Goal: Task Accomplishment & Management: Complete application form

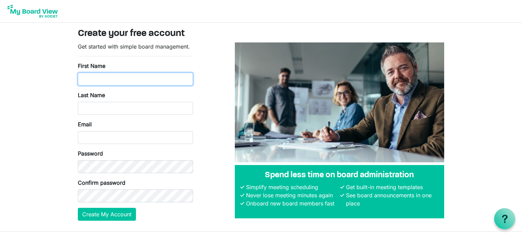
click at [127, 74] on input "First Name" at bounding box center [135, 79] width 115 height 13
type input "Justin"
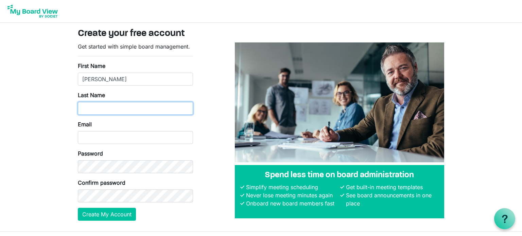
type input "Lockridge"
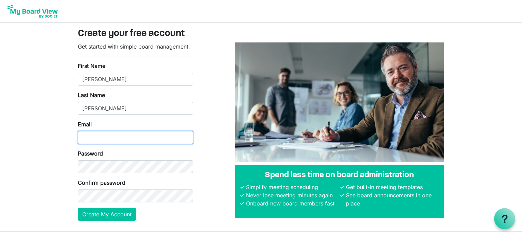
click at [133, 131] on input "Email" at bounding box center [135, 137] width 115 height 13
type input "jclock80@gmail.com"
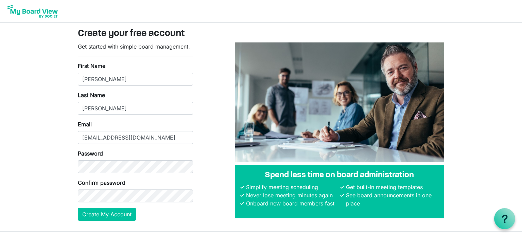
click at [212, 178] on div "Get started with simple board management. First Name Justin Last Name Lockridge…" at bounding box center [261, 134] width 376 height 184
click at [122, 217] on button "Create My Account" at bounding box center [107, 214] width 58 height 13
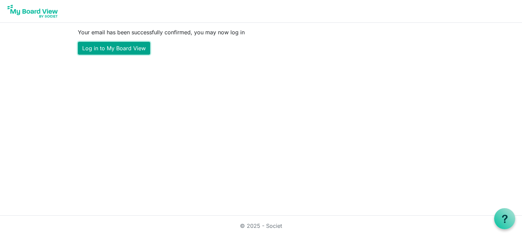
click at [102, 50] on link "Log in to My Board View" at bounding box center [114, 48] width 72 height 13
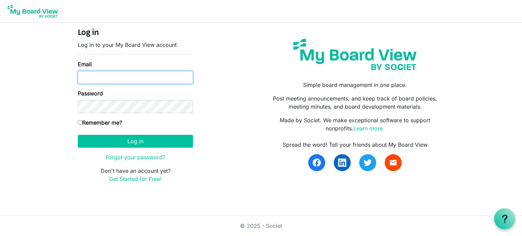
type input "[EMAIL_ADDRESS][DOMAIN_NAME]"
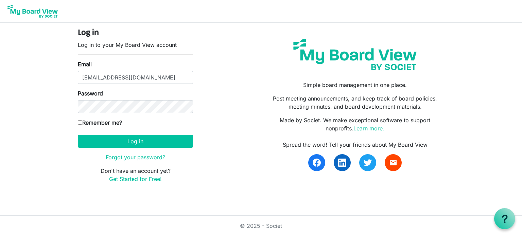
click at [80, 123] on input "Remember me?" at bounding box center [80, 122] width 4 height 4
checkbox input "true"
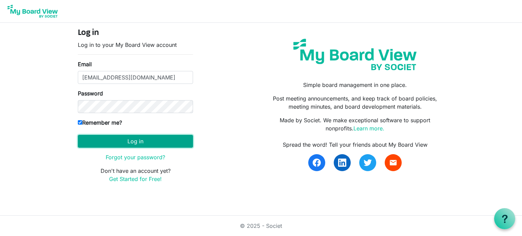
click at [112, 140] on button "Log in" at bounding box center [135, 141] width 115 height 13
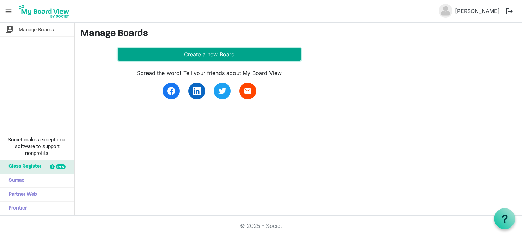
click at [187, 57] on button "Create a new Board" at bounding box center [209, 54] width 183 height 13
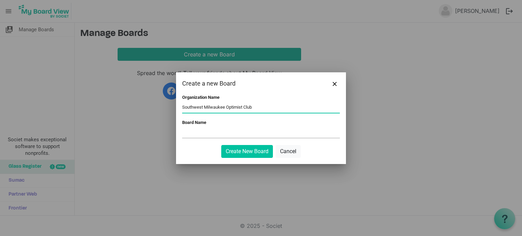
type input "Southwest Milwaukee Optimist Club"
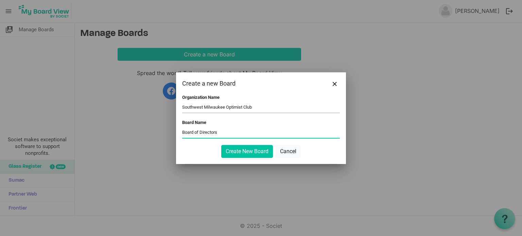
type input "Board of Directors"
click at [236, 158] on div "Organization Name Southwest Milwaukee Optimist Club Board Name Board of Directo…" at bounding box center [261, 129] width 170 height 69
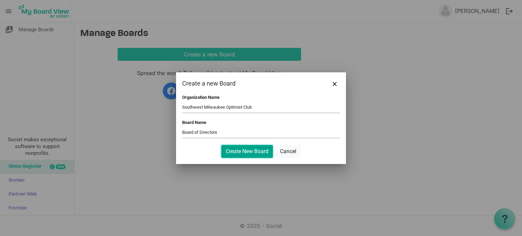
click at [238, 154] on button "Create New Board" at bounding box center [247, 151] width 52 height 13
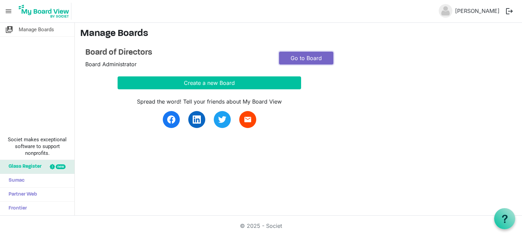
click at [309, 54] on link "Go to Board" at bounding box center [306, 58] width 54 height 13
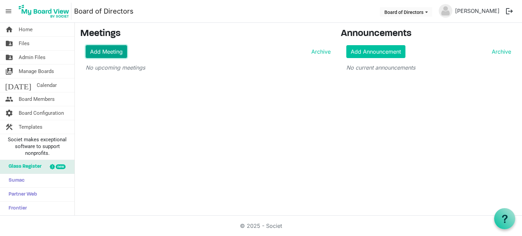
click at [104, 51] on link "Add Meeting" at bounding box center [106, 51] width 41 height 13
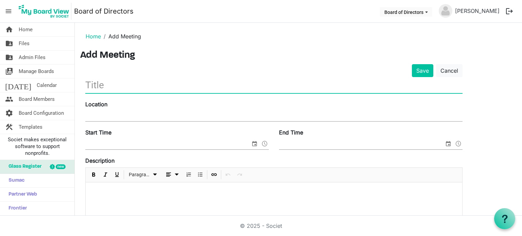
click at [111, 84] on input "text" at bounding box center [273, 85] width 377 height 16
type input "[DATE] Board Meeting"
click at [92, 115] on input "Location" at bounding box center [273, 116] width 377 height 10
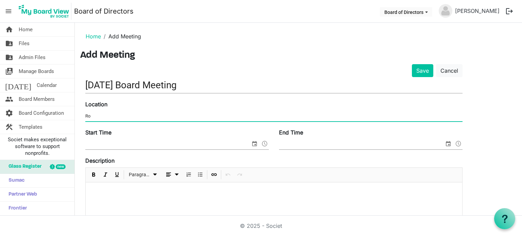
type input "R"
type input "7220 W. Rawson Ave., Franklin, WI 53132"
click at [116, 144] on input "Start Time" at bounding box center [167, 144] width 165 height 10
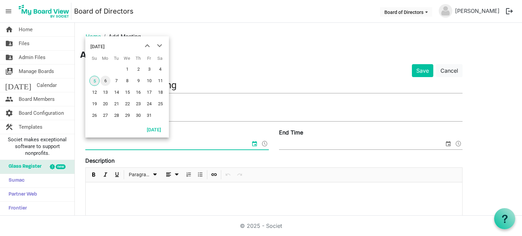
click at [106, 82] on span "6" at bounding box center [105, 81] width 10 height 10
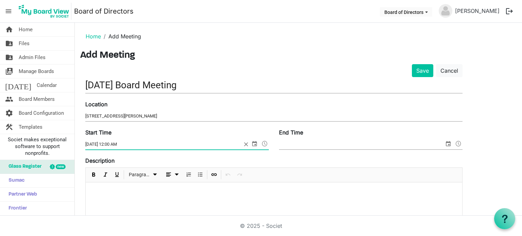
click at [266, 144] on span at bounding box center [264, 143] width 8 height 9
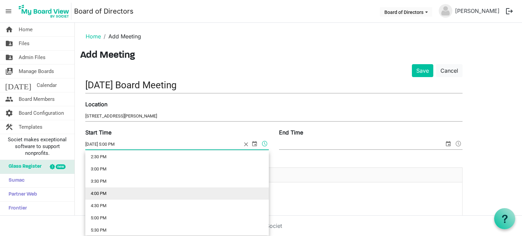
scroll to position [382, 0]
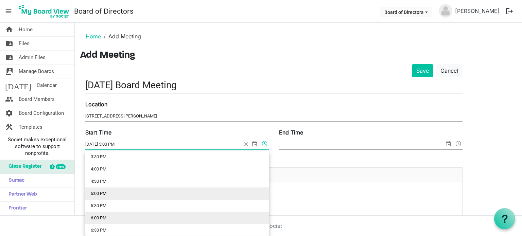
click at [123, 214] on li "6:00 PM" at bounding box center [176, 218] width 183 height 12
type input "10/6/2025 6:00 PM"
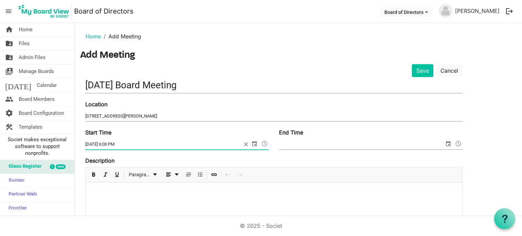
click at [345, 142] on input "End Time" at bounding box center [361, 144] width 165 height 10
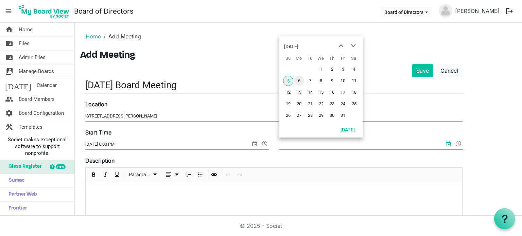
click at [302, 79] on span "6" at bounding box center [299, 81] width 10 height 10
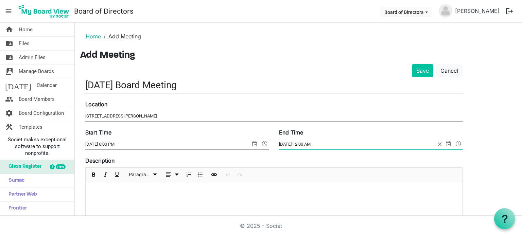
click at [458, 142] on span at bounding box center [458, 143] width 8 height 9
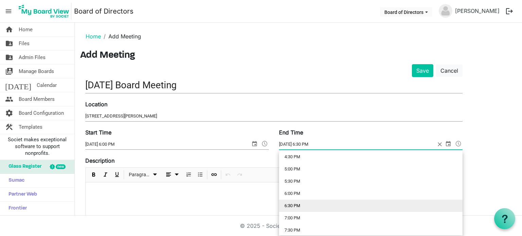
scroll to position [418, 0]
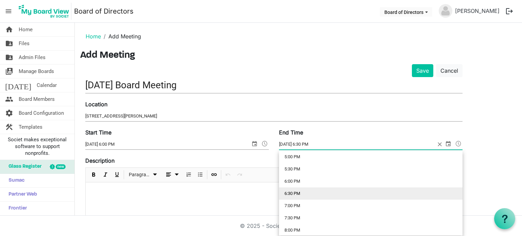
type input "10/6/2025 7:00 PM"
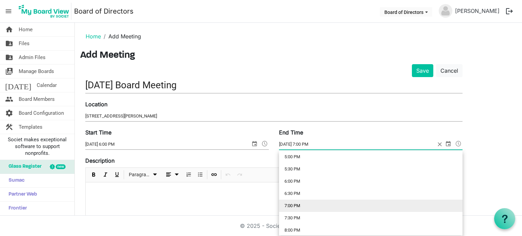
scroll to position [431, 0]
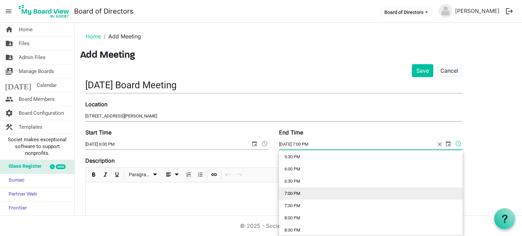
click at [392, 193] on li "7:00 PM" at bounding box center [370, 193] width 183 height 12
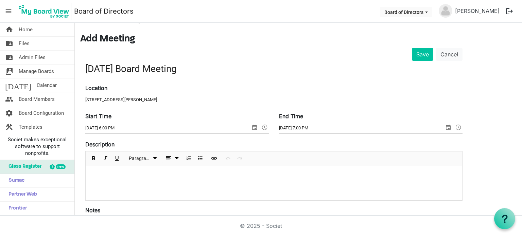
scroll to position [0, 0]
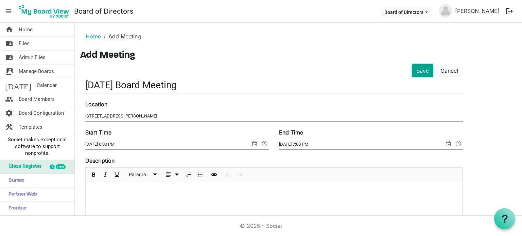
click at [424, 71] on button "Save" at bounding box center [422, 70] width 21 height 13
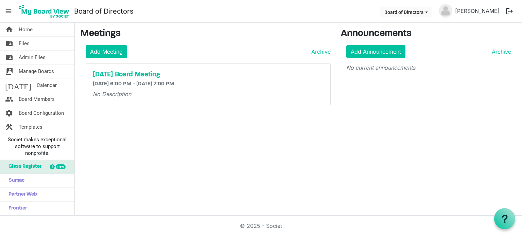
click at [451, 12] on img at bounding box center [445, 11] width 14 height 14
click at [467, 13] on link "[PERSON_NAME]" at bounding box center [477, 11] width 50 height 14
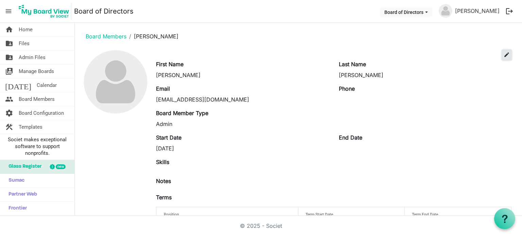
click at [505, 58] on button "edit" at bounding box center [507, 55] width 10 height 10
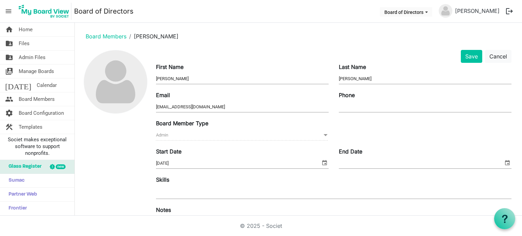
click at [349, 106] on input "Phone" at bounding box center [425, 107] width 173 height 10
type input "4142084663"
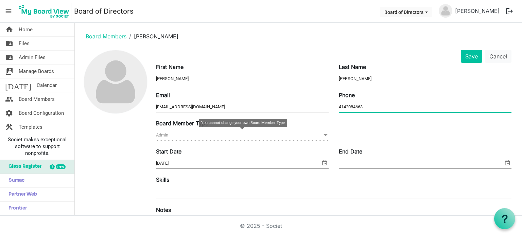
click at [197, 139] on span "Admin Admin" at bounding box center [242, 135] width 173 height 11
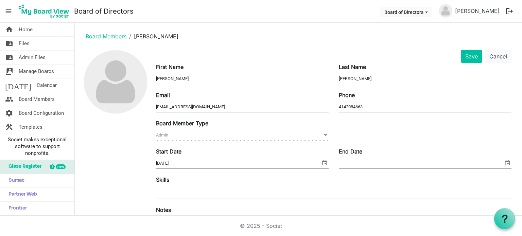
click at [381, 133] on div "Board Member Type Admin Admin" at bounding box center [333, 133] width 365 height 28
click at [109, 72] on img at bounding box center [115, 81] width 63 height 63
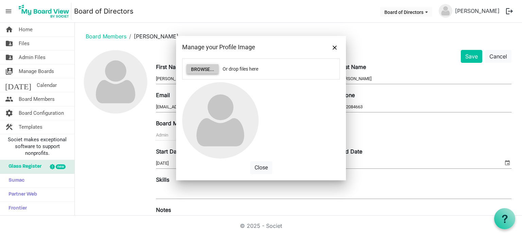
click at [211, 69] on button "Browse..." at bounding box center [202, 69] width 32 height 10
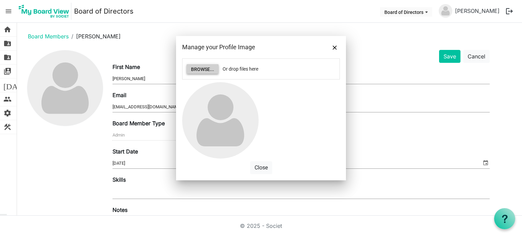
click at [196, 65] on button "Browse..." at bounding box center [202, 69] width 32 height 10
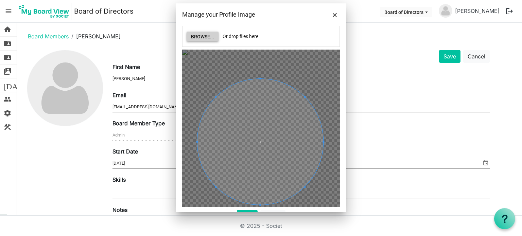
click at [285, 162] on span at bounding box center [260, 142] width 126 height 126
click at [311, 62] on div at bounding box center [261, 129] width 158 height 158
click at [241, 210] on button "Save" at bounding box center [247, 216] width 21 height 13
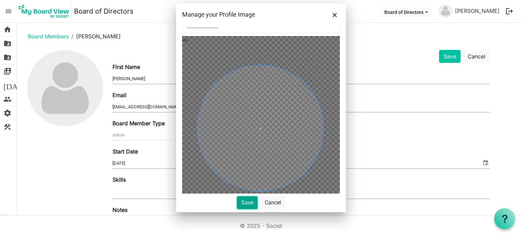
scroll to position [16, 0]
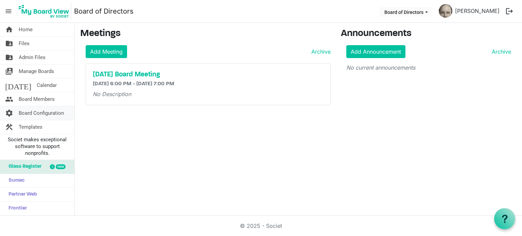
click at [36, 112] on span "Board Configuration" at bounding box center [41, 113] width 45 height 14
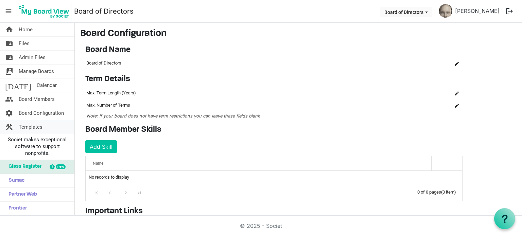
click at [17, 129] on link "construction Templates" at bounding box center [37, 127] width 74 height 14
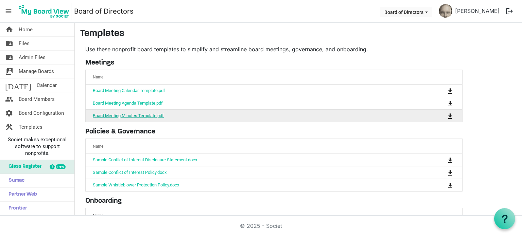
click at [127, 115] on link "Board Meeting Minutes Template.pdf" at bounding box center [128, 115] width 71 height 5
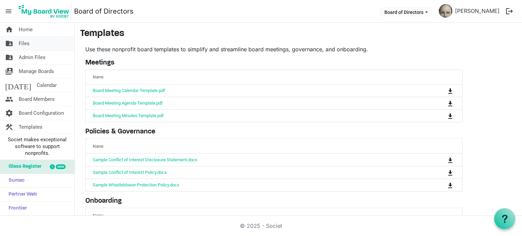
click at [21, 43] on span "Files" at bounding box center [24, 44] width 11 height 14
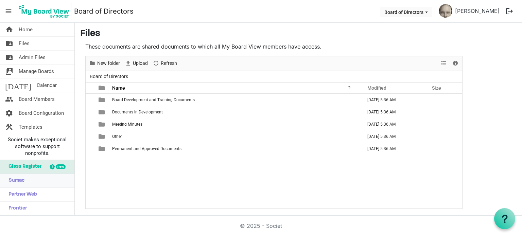
click at [21, 181] on span "Sumac" at bounding box center [14, 181] width 19 height 14
click at [28, 167] on span "Glass Register" at bounding box center [23, 167] width 36 height 14
click at [107, 60] on span "New folder" at bounding box center [108, 63] width 24 height 8
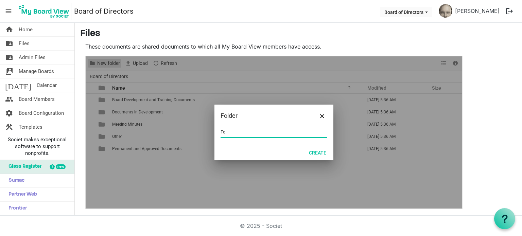
type input "F"
type input "Donation Forms"
click at [322, 155] on button "Create" at bounding box center [317, 153] width 26 height 10
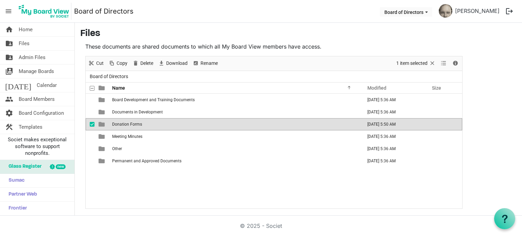
click at [196, 123] on td "Donation Forms" at bounding box center [235, 124] width 250 height 12
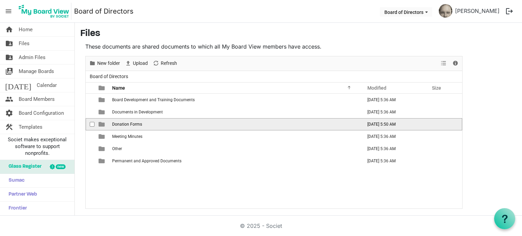
click at [196, 123] on td "Donation Forms" at bounding box center [235, 124] width 250 height 12
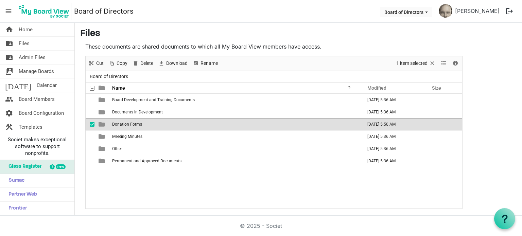
click at [93, 124] on span "checkbox" at bounding box center [92, 124] width 5 height 5
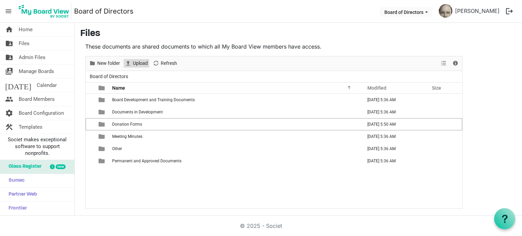
click at [138, 61] on span "Upload" at bounding box center [140, 63] width 16 height 8
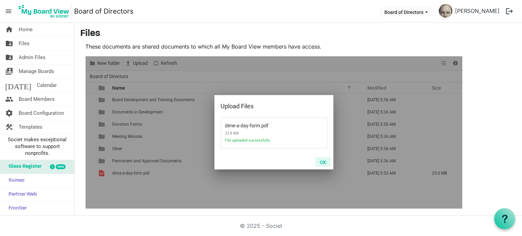
click at [324, 162] on button "OK" at bounding box center [322, 162] width 15 height 10
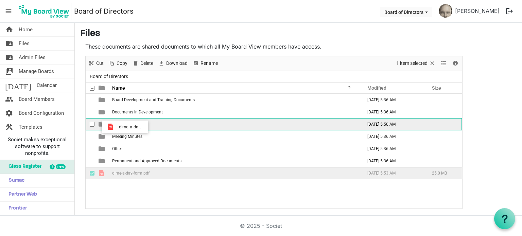
drag, startPoint x: 107, startPoint y: 170, endPoint x: 117, endPoint y: 127, distance: 44.5
click at [117, 127] on tbody "Board Development and Training Documents October 05, 2025 5:36 AM Documents in …" at bounding box center [274, 137] width 376 height 86
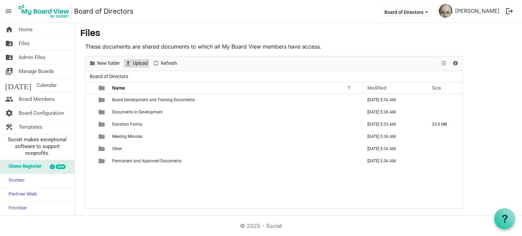
click at [138, 62] on span "Upload" at bounding box center [140, 63] width 16 height 8
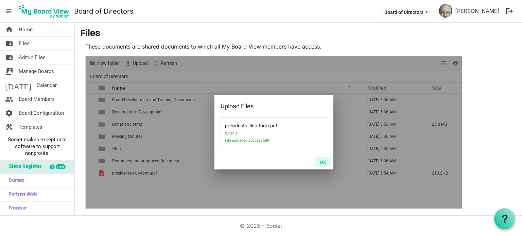
click at [324, 163] on button "OK" at bounding box center [322, 162] width 15 height 10
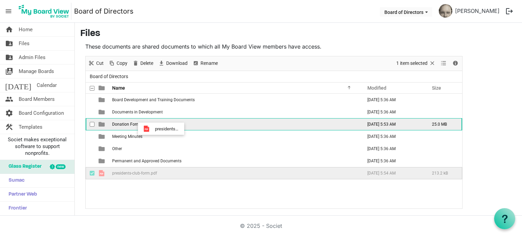
drag, startPoint x: 156, startPoint y: 176, endPoint x: 153, endPoint y: 128, distance: 48.0
click at [153, 128] on tbody "Board Development and Training Documents October 05, 2025 5:36 AM Documents in …" at bounding box center [274, 137] width 376 height 86
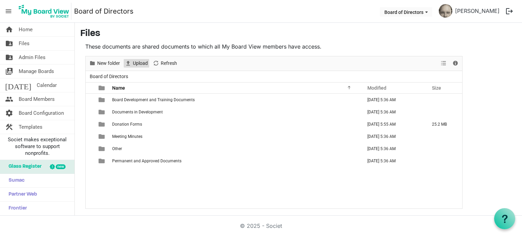
click at [138, 64] on span "Upload" at bounding box center [140, 63] width 16 height 8
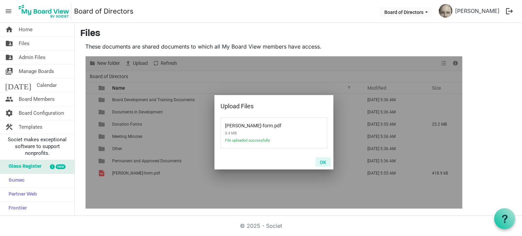
click at [322, 163] on button "OK" at bounding box center [322, 162] width 15 height 10
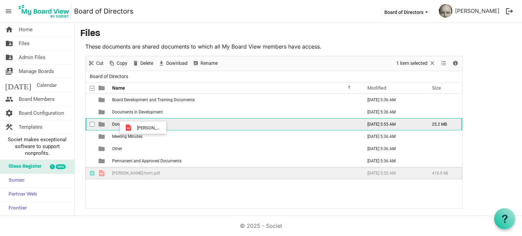
drag, startPoint x: 129, startPoint y: 173, endPoint x: 135, endPoint y: 128, distance: 45.2
click at [135, 128] on tbody "Board Development and Training Documents October 05, 2025 5:36 AM Documents in …" at bounding box center [274, 137] width 376 height 86
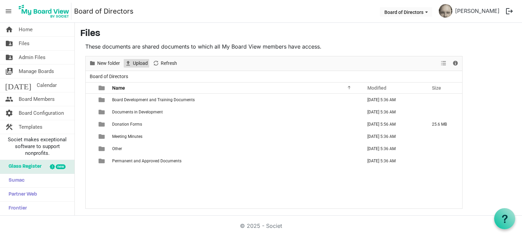
click at [139, 63] on span "Upload" at bounding box center [140, 63] width 16 height 8
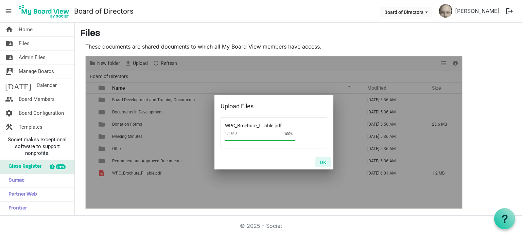
click at [321, 161] on button "OK" at bounding box center [322, 162] width 15 height 10
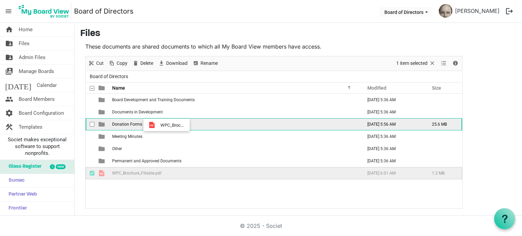
drag, startPoint x: 155, startPoint y: 171, endPoint x: 158, endPoint y: 125, distance: 45.9
click at [158, 125] on tbody "Board Development and Training Documents October 05, 2025 5:36 AM Documents in …" at bounding box center [274, 137] width 376 height 86
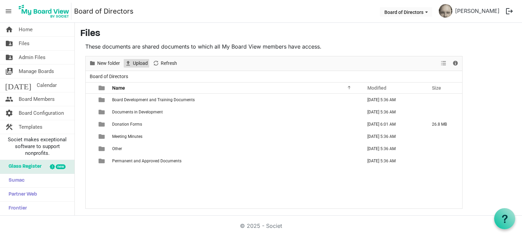
click at [136, 63] on span "Upload" at bounding box center [140, 63] width 16 height 8
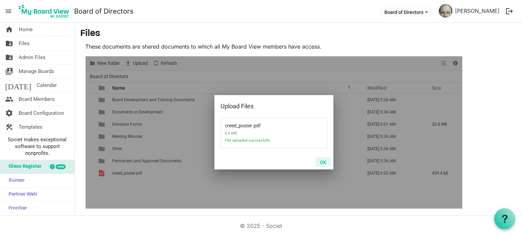
click at [324, 161] on button "OK" at bounding box center [322, 162] width 15 height 10
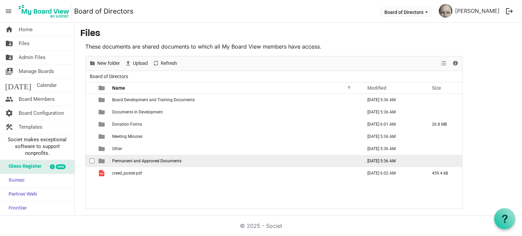
click at [149, 159] on span "Permanent and Approved Documents" at bounding box center [146, 161] width 69 height 5
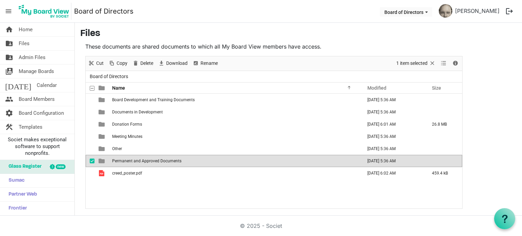
click at [149, 159] on span "Permanent and Approved Documents" at bounding box center [146, 161] width 69 height 5
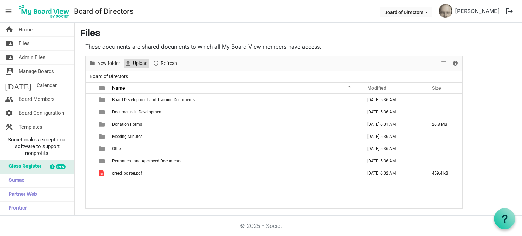
click at [137, 61] on span "Upload" at bounding box center [140, 63] width 16 height 8
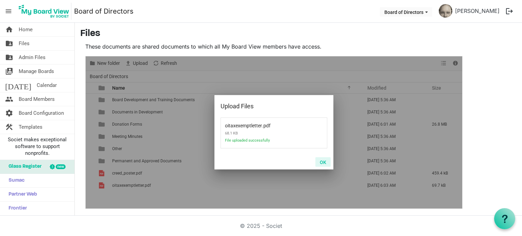
click at [321, 161] on button "OK" at bounding box center [322, 162] width 15 height 10
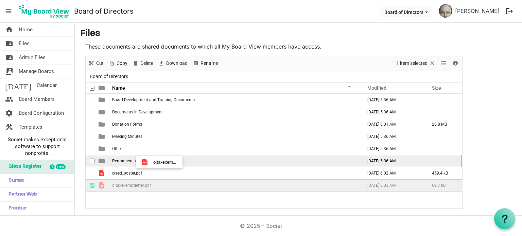
drag, startPoint x: 149, startPoint y: 185, endPoint x: 151, endPoint y: 162, distance: 22.9
click at [151, 162] on tbody "Board Development and Training Documents October 05, 2025 5:36 AM Documents in …" at bounding box center [274, 143] width 376 height 98
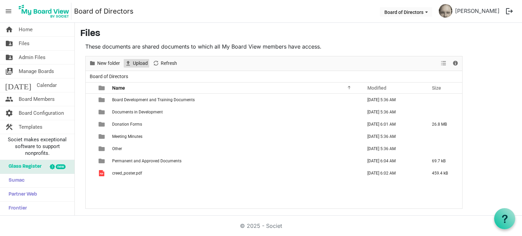
click at [140, 59] on span "Upload" at bounding box center [140, 63] width 16 height 8
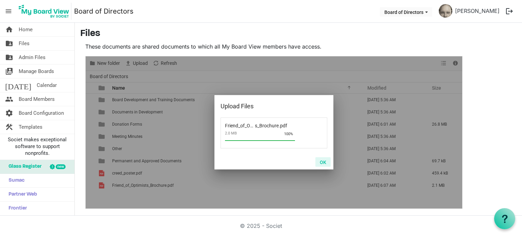
click at [326, 164] on button "OK" at bounding box center [322, 162] width 15 height 10
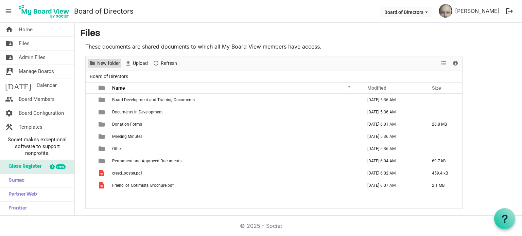
click at [116, 64] on span "New folder" at bounding box center [108, 63] width 24 height 8
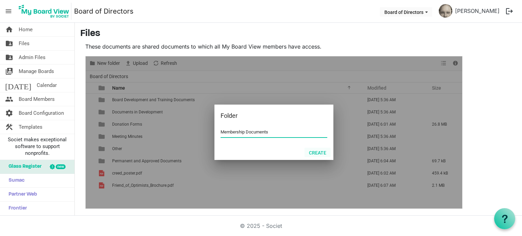
type input "Membership Documents"
click at [312, 151] on button "Create" at bounding box center [317, 153] width 26 height 10
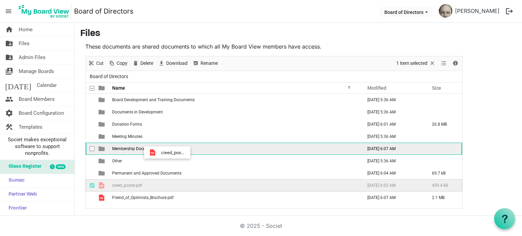
drag, startPoint x: 157, startPoint y: 195, endPoint x: 159, endPoint y: 152, distance: 43.2
click at [159, 152] on tbody "Board Development and Training Documents October 05, 2025 5:36 AM Documents in …" at bounding box center [274, 149] width 376 height 110
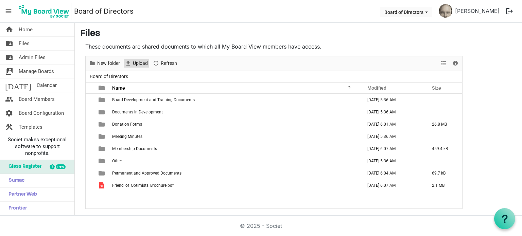
click at [130, 63] on span "Upload" at bounding box center [128, 63] width 8 height 8
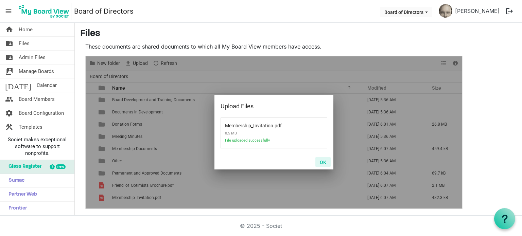
click at [326, 161] on button "OK" at bounding box center [322, 162] width 15 height 10
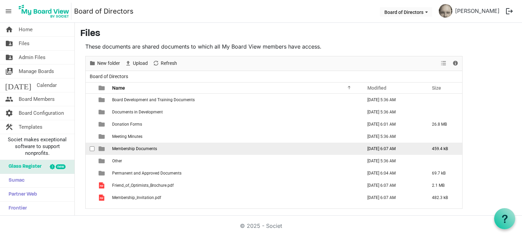
click at [139, 147] on span "Membership Documents" at bounding box center [134, 148] width 45 height 5
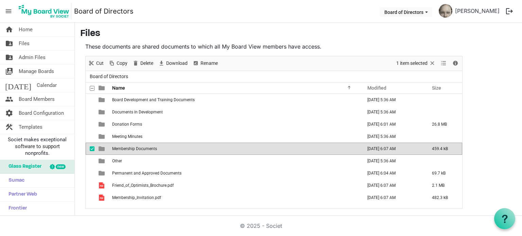
click at [91, 148] on span "checkbox" at bounding box center [92, 148] width 5 height 5
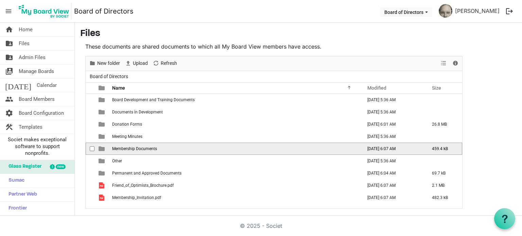
click at [139, 150] on td "Membership Documents" at bounding box center [235, 149] width 250 height 12
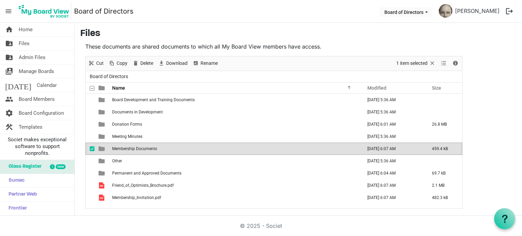
click at [139, 150] on td "Membership Documents" at bounding box center [235, 149] width 250 height 12
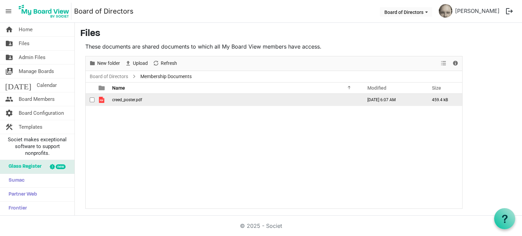
click at [133, 101] on span "creed_poster.pdf" at bounding box center [127, 99] width 30 height 5
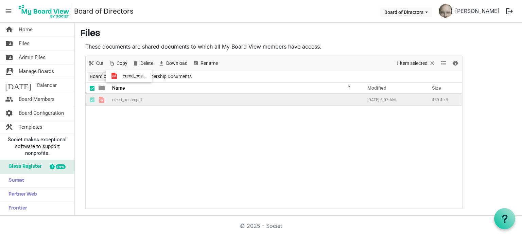
drag, startPoint x: 133, startPoint y: 101, endPoint x: 120, endPoint y: 76, distance: 28.3
click at [120, 76] on div "Board of Directors Membership Documents Name Modified Size filemanager_grid_hea…" at bounding box center [274, 140] width 376 height 138
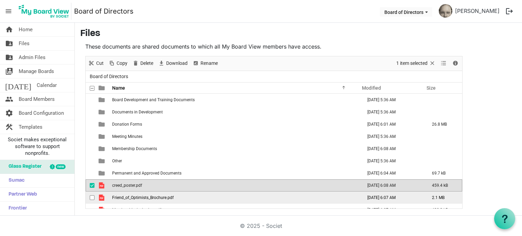
click at [146, 200] on td "Friend_of_Optimists_Brochure.pdf" at bounding box center [235, 198] width 250 height 12
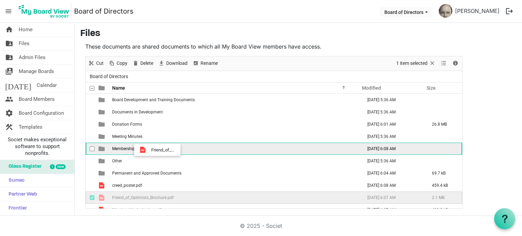
drag, startPoint x: 146, startPoint y: 200, endPoint x: 149, endPoint y: 149, distance: 50.3
click at [149, 149] on tbody "Board Development and Training Documents October 05, 2025 5:36 AM Documents in …" at bounding box center [274, 155] width 376 height 122
drag, startPoint x: 132, startPoint y: 198, endPoint x: 143, endPoint y: 151, distance: 48.7
click at [143, 151] on tbody "Board Development and Training Documents October 05, 2025 5:36 AM Documents in …" at bounding box center [274, 149] width 376 height 110
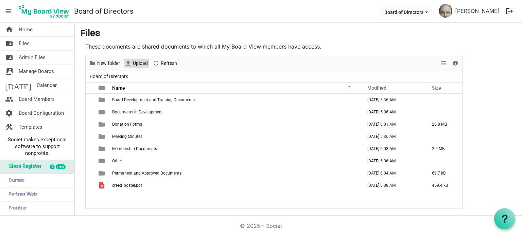
click at [132, 66] on span "Upload" at bounding box center [140, 63] width 16 height 8
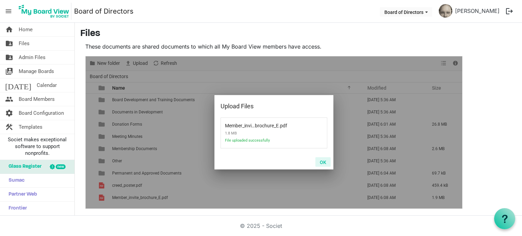
click at [323, 165] on button "OK" at bounding box center [322, 162] width 15 height 10
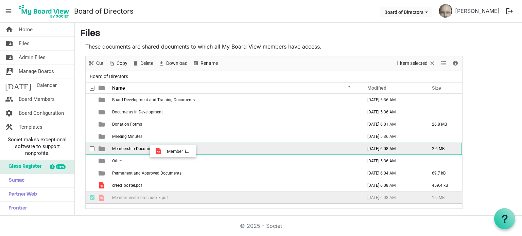
drag, startPoint x: 170, startPoint y: 199, endPoint x: 165, endPoint y: 151, distance: 48.8
click at [165, 151] on tbody "Board Development and Training Documents October 05, 2025 5:36 AM Documents in …" at bounding box center [274, 149] width 376 height 110
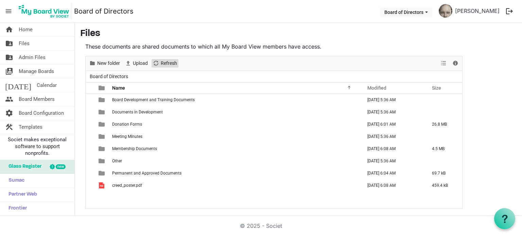
click at [164, 60] on span "Refresh" at bounding box center [169, 63] width 18 height 8
click at [37, 82] on span "Calendar" at bounding box center [47, 85] width 20 height 14
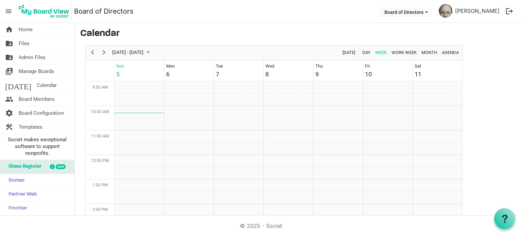
scroll to position [220, 0]
click at [25, 206] on span "Frontier" at bounding box center [16, 209] width 22 height 14
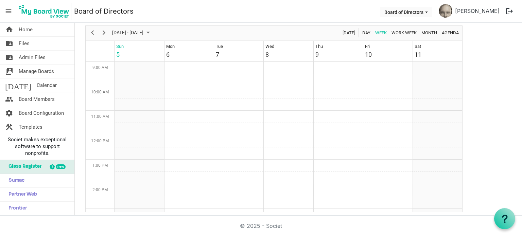
scroll to position [21, 0]
click at [66, 112] on link "settings Board Configuration" at bounding box center [37, 113] width 74 height 14
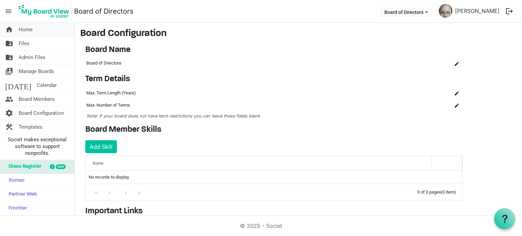
click at [25, 27] on span "Home" at bounding box center [26, 30] width 14 height 14
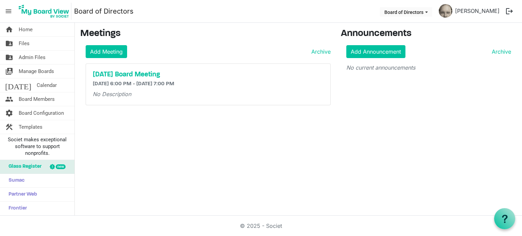
click at [11, 12] on span "menu" at bounding box center [8, 11] width 13 height 13
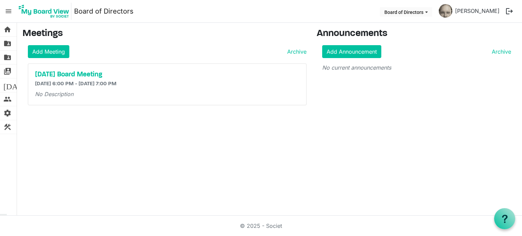
click at [11, 12] on span "menu" at bounding box center [8, 11] width 13 height 13
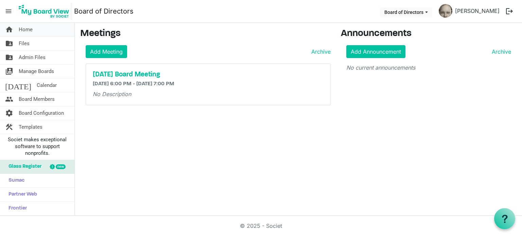
click at [18, 30] on link "home Home" at bounding box center [37, 30] width 74 height 14
click at [36, 71] on span "Manage Boards" at bounding box center [36, 72] width 35 height 14
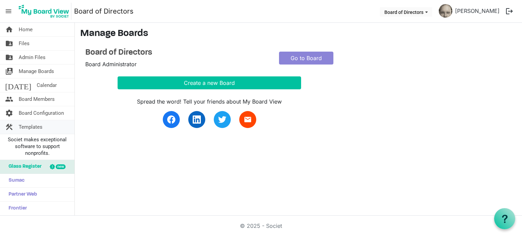
click at [35, 127] on span "Templates" at bounding box center [31, 127] width 24 height 14
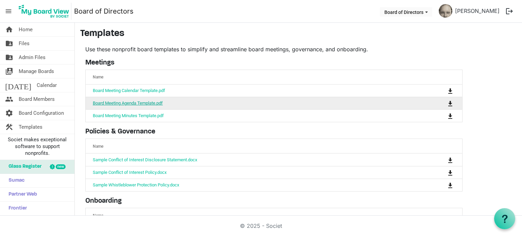
click at [147, 102] on link "Board Meeting Agenda Template.pdf" at bounding box center [128, 103] width 70 height 5
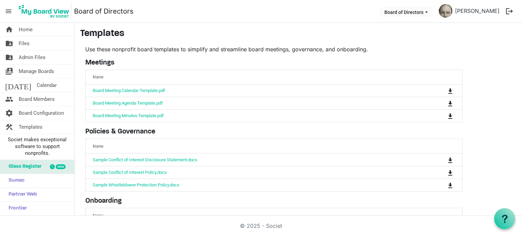
click at [505, 92] on main "Templates Use these nonprofit board templates to simplify and streamline board …" at bounding box center [298, 160] width 447 height 274
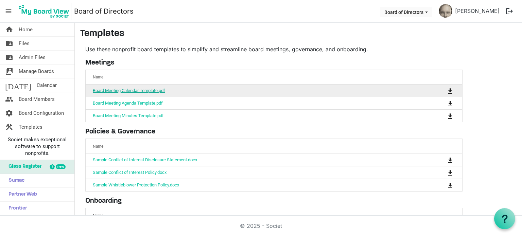
click at [147, 90] on link "Board Meeting Calendar Template.pdf" at bounding box center [129, 90] width 72 height 5
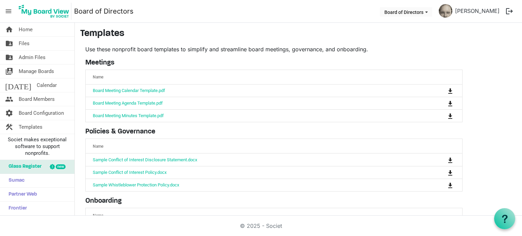
click at [475, 162] on main "Templates Use these nonprofit board templates to simplify and streamline board …" at bounding box center [298, 160] width 447 height 274
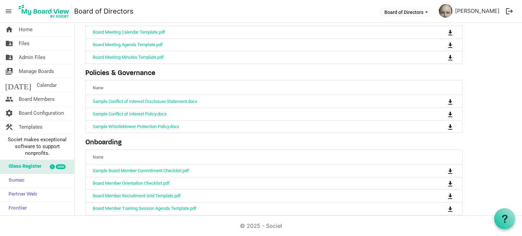
scroll to position [79, 0]
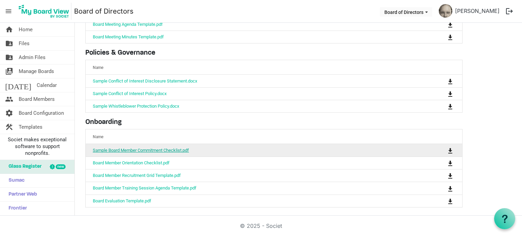
click at [172, 148] on link "Sample Board Member Commitment Checklist.pdf" at bounding box center [141, 150] width 96 height 5
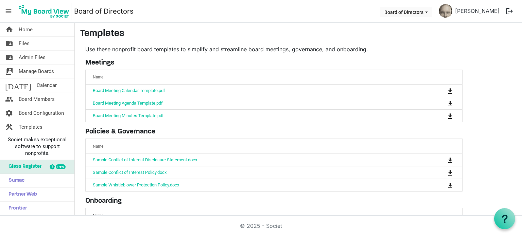
click at [181, 40] on main "Templates Use these nonprofit board templates to simplify and streamline board …" at bounding box center [298, 160] width 447 height 274
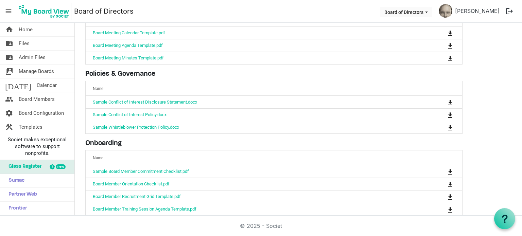
scroll to position [79, 0]
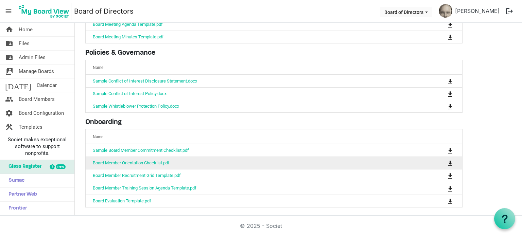
click at [155, 164] on td "Board Member Orientation Checklist.pdf" at bounding box center [253, 163] width 334 height 13
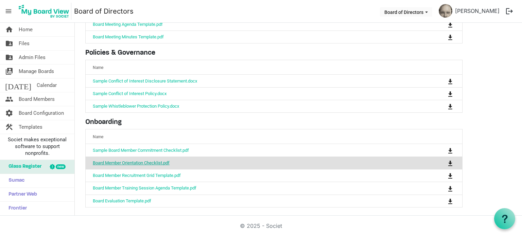
click at [155, 162] on link "Board Member Orientation Checklist.pdf" at bounding box center [131, 162] width 77 height 5
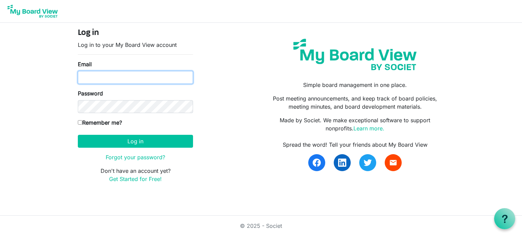
type input "[EMAIL_ADDRESS][DOMAIN_NAME]"
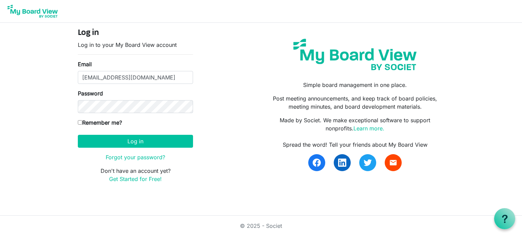
click at [80, 122] on input "Remember me?" at bounding box center [80, 122] width 4 height 4
checkbox input "true"
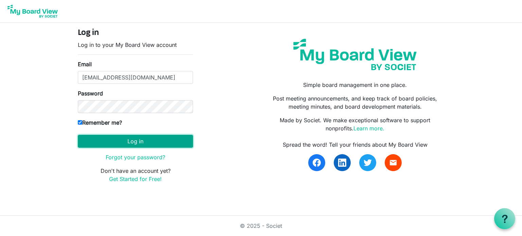
click at [106, 139] on button "Log in" at bounding box center [135, 141] width 115 height 13
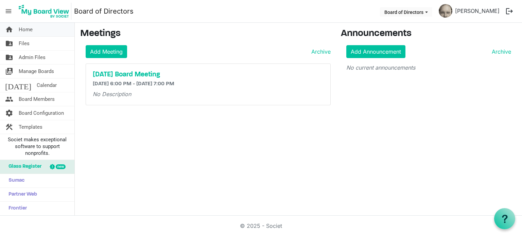
click at [27, 31] on span "Home" at bounding box center [26, 30] width 14 height 14
click at [28, 27] on span "Home" at bounding box center [26, 30] width 14 height 14
click at [44, 73] on span "Manage Boards" at bounding box center [36, 72] width 35 height 14
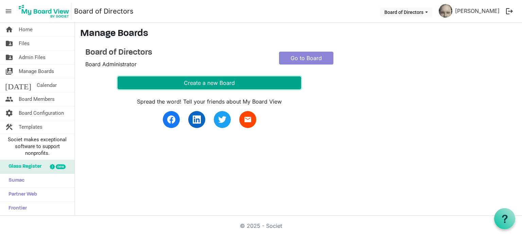
click at [190, 83] on button "Create a new Board" at bounding box center [209, 82] width 183 height 13
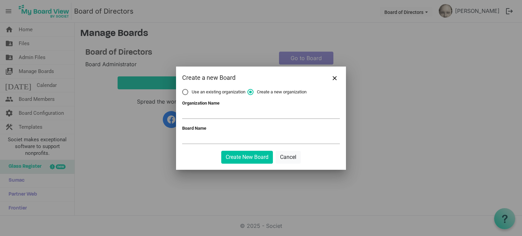
click at [184, 93] on label "Use an existing organization" at bounding box center [213, 92] width 63 height 6
click at [182, 89] on input "Use an existing organization" at bounding box center [182, 89] width 0 height 0
radio input "true"
click at [198, 112] on span at bounding box center [261, 113] width 158 height 11
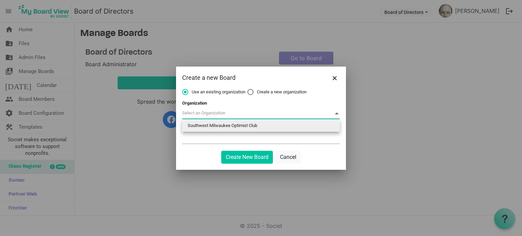
click at [203, 124] on li "Southwest Milwaukee Optimist Club" at bounding box center [261, 126] width 158 height 12
type input "Southwest Milwaukee Optimist Club"
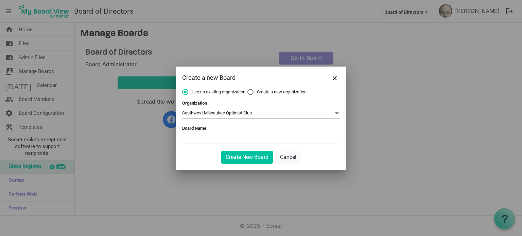
click at [189, 137] on input "Board Name" at bounding box center [261, 138] width 158 height 10
type input "Community Service Committee"
click at [240, 161] on button "Create New Board" at bounding box center [247, 157] width 52 height 13
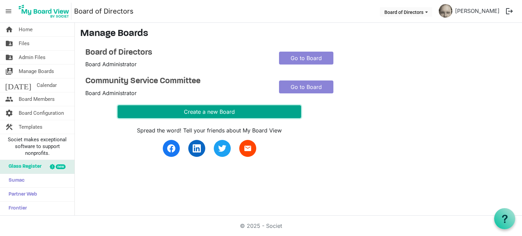
click at [205, 113] on button "Create a new Board" at bounding box center [209, 111] width 183 height 13
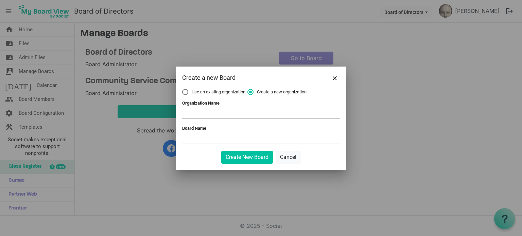
click at [210, 92] on span "Use an existing organization" at bounding box center [213, 92] width 63 height 6
click at [182, 89] on input "Use an existing organization" at bounding box center [182, 89] width 0 height 0
radio input "true"
click at [208, 112] on span at bounding box center [261, 113] width 158 height 11
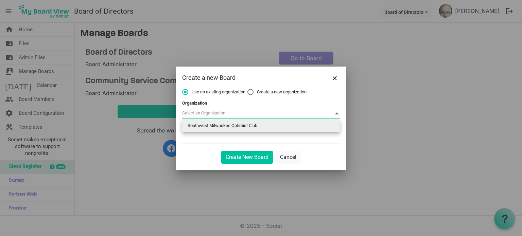
click at [205, 130] on li "Southwest Milwaukee Optimist Club" at bounding box center [261, 126] width 158 height 12
type input "Southwest Milwaukee Optimist Club"
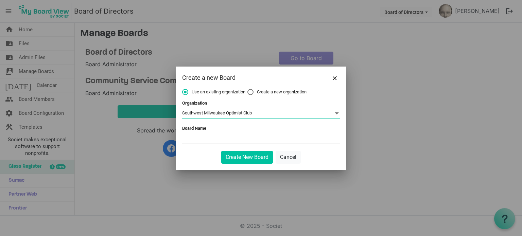
click at [203, 137] on input "Board Name" at bounding box center [261, 138] width 158 height 10
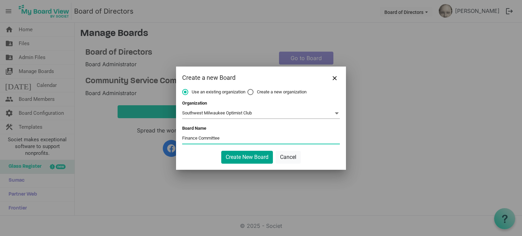
type input "Finance Committee"
click at [253, 159] on button "Create New Board" at bounding box center [247, 157] width 52 height 13
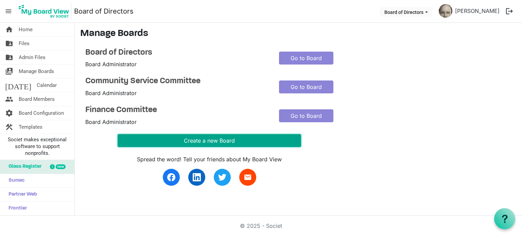
click at [190, 136] on button "Create a new Board" at bounding box center [209, 140] width 183 height 13
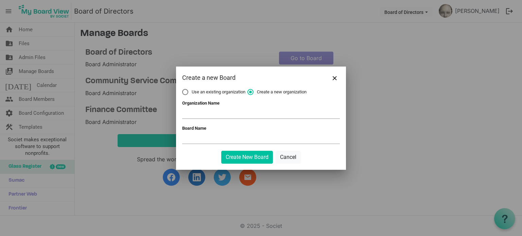
click at [196, 89] on span "Use an existing organization" at bounding box center [213, 92] width 63 height 6
click at [182, 89] on input "Use an existing organization" at bounding box center [182, 89] width 0 height 0
radio input "true"
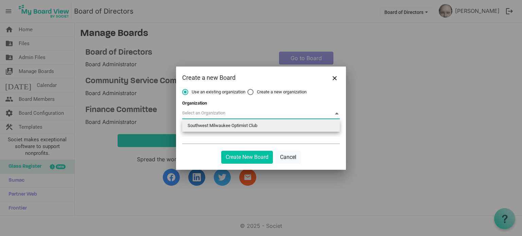
click at [197, 111] on span at bounding box center [261, 113] width 158 height 11
click at [199, 124] on li "Southwest Milwaukee Optimist Club" at bounding box center [261, 126] width 158 height 12
type input "Southwest Milwaukee Optimist Club"
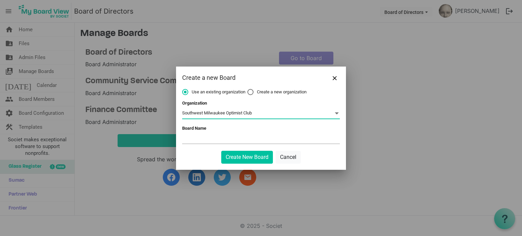
click at [201, 137] on input "Board Name" at bounding box center [261, 138] width 158 height 10
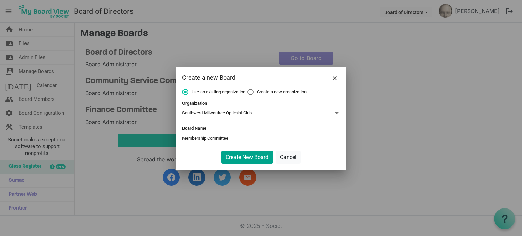
type input "Membership Committee"
click at [250, 156] on button "Create New Board" at bounding box center [247, 157] width 52 height 13
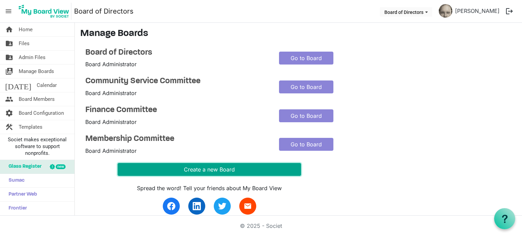
click at [178, 166] on button "Create a new Board" at bounding box center [209, 169] width 183 height 13
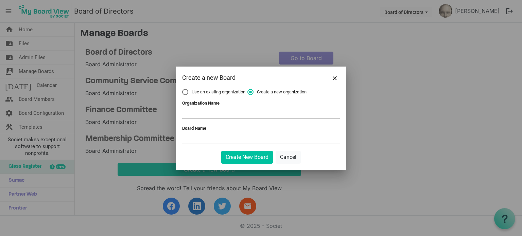
click at [195, 90] on span "Use an existing organization" at bounding box center [213, 92] width 63 height 6
click at [182, 89] on input "Use an existing organization" at bounding box center [182, 89] width 0 height 0
radio input "true"
click at [204, 112] on span at bounding box center [261, 113] width 158 height 11
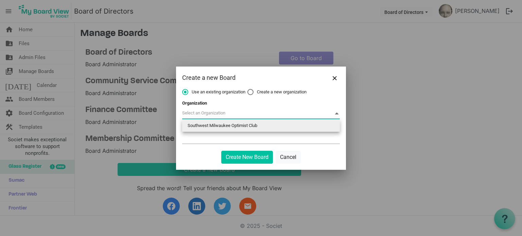
click at [209, 127] on li "Southwest Milwaukee Optimist Club" at bounding box center [261, 126] width 158 height 12
type input "Southwest Milwaukee Optimist Club"
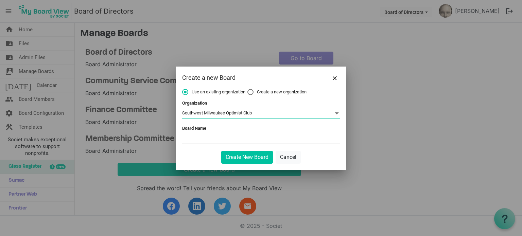
click at [205, 139] on input "Board Name" at bounding box center [261, 138] width 158 height 10
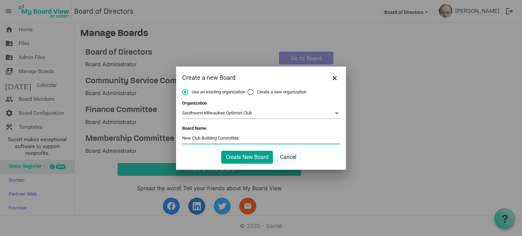
type input "New Club Building Committee"
click at [243, 157] on button "Create New Board" at bounding box center [247, 157] width 52 height 13
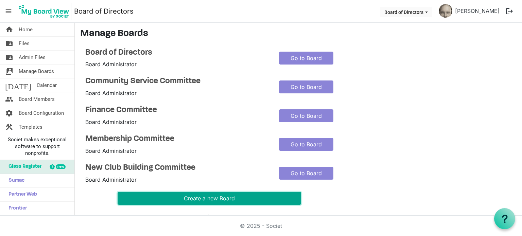
click at [190, 204] on button "Create a new Board" at bounding box center [209, 198] width 183 height 13
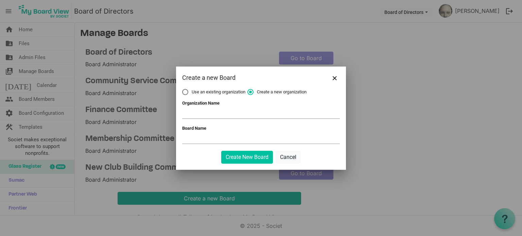
click at [190, 204] on div at bounding box center [261, 118] width 522 height 236
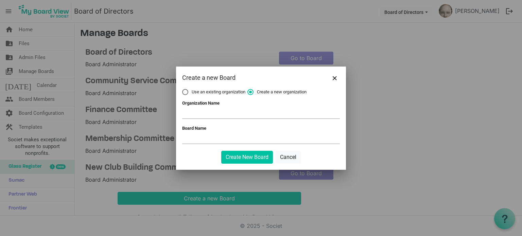
click at [200, 89] on span "Use an existing organization" at bounding box center [213, 92] width 63 height 6
click at [182, 89] on input "Use an existing organization" at bounding box center [182, 89] width 0 height 0
radio input "true"
click at [200, 111] on span at bounding box center [261, 113] width 158 height 11
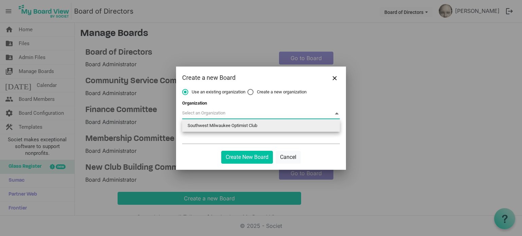
click at [201, 125] on li "Southwest Milwaukee Optimist Club" at bounding box center [261, 126] width 158 height 12
type input "Southwest Milwaukee Optimist Club"
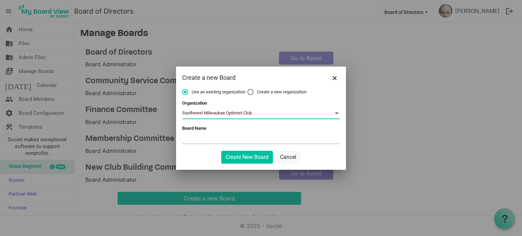
click at [199, 139] on input "Board Name" at bounding box center [261, 138] width 158 height 10
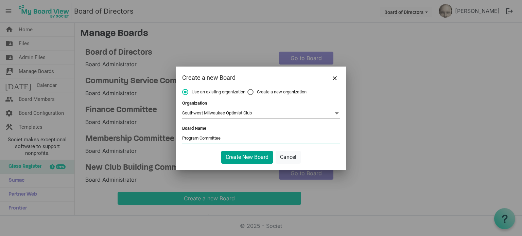
type input "Program Committee"
click at [233, 160] on button "Create New Board" at bounding box center [247, 157] width 52 height 13
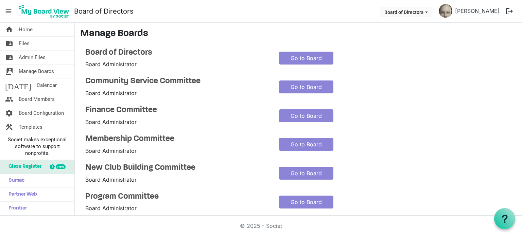
scroll to position [70, 0]
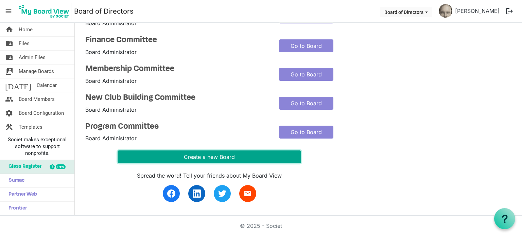
click at [222, 154] on button "Create a new Board" at bounding box center [209, 156] width 183 height 13
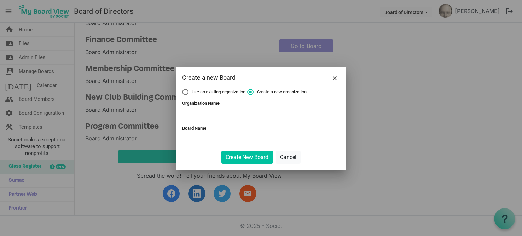
click at [219, 93] on span "Use an existing organization" at bounding box center [213, 92] width 63 height 6
click at [182, 89] on input "Use an existing organization" at bounding box center [182, 89] width 0 height 0
radio input "true"
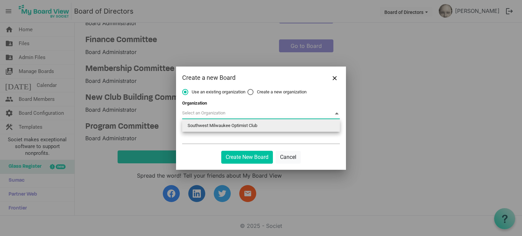
click at [216, 114] on span at bounding box center [261, 113] width 158 height 11
click at [215, 125] on li "Southwest Milwaukee Optimist Club" at bounding box center [261, 126] width 158 height 12
type input "Southwest Milwaukee Optimist Club"
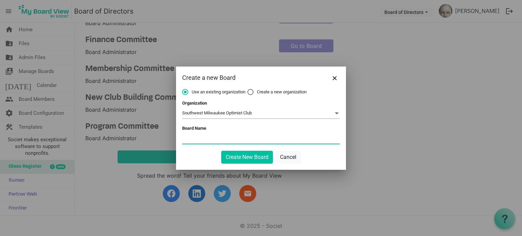
click at [213, 136] on input "Board Name" at bounding box center [261, 138] width 158 height 10
type input "Public Relations Committee"
click at [233, 158] on button "Create New Board" at bounding box center [247, 157] width 52 height 13
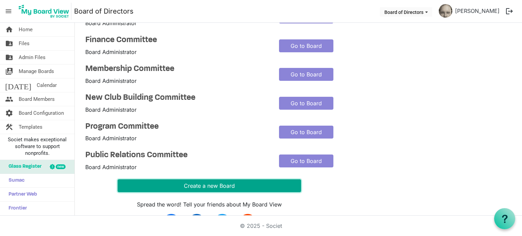
click at [204, 182] on button "Create a new Board" at bounding box center [209, 185] width 183 height 13
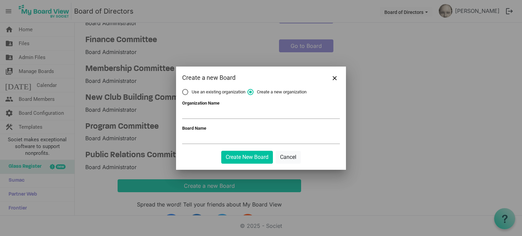
click at [204, 91] on span "Use an existing organization" at bounding box center [213, 92] width 63 height 6
click at [182, 89] on input "Use an existing organization" at bounding box center [182, 89] width 0 height 0
radio input "true"
click at [206, 114] on span at bounding box center [261, 113] width 158 height 11
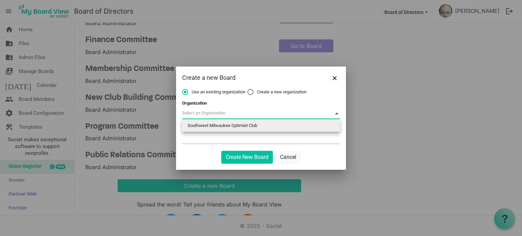
click at [209, 125] on li "Southwest Milwaukee Optimist Club" at bounding box center [261, 126] width 158 height 12
type input "Southwest Milwaukee Optimist Club"
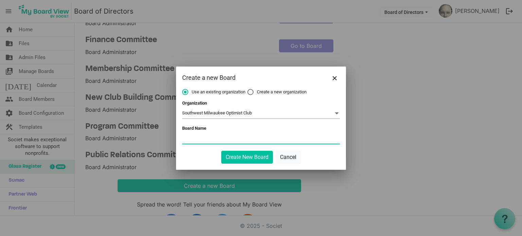
click at [210, 136] on input "Board Name" at bounding box center [261, 138] width 158 height 10
type input "JOI Club Committee"
click at [233, 160] on button "Create New Board" at bounding box center [247, 157] width 52 height 13
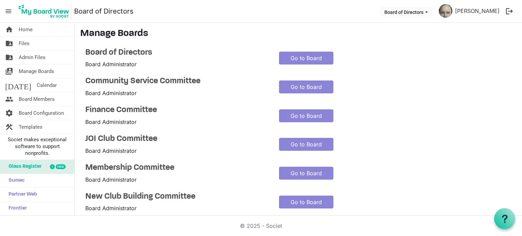
scroll to position [0, 0]
click at [324, 117] on link "Go to Board" at bounding box center [306, 115] width 54 height 13
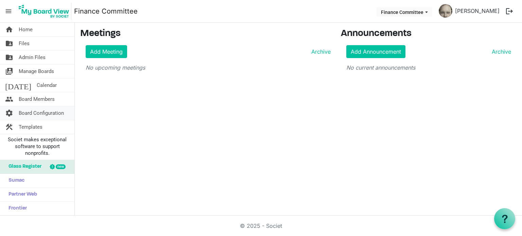
click at [60, 111] on span "Board Configuration" at bounding box center [41, 113] width 45 height 14
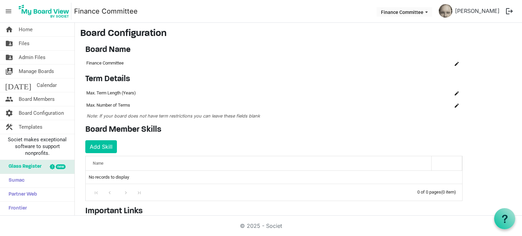
click at [279, 142] on div "Board Member Skills Add Skill OK OK Cancel Id Name skills-grid_header_table No …" at bounding box center [273, 163] width 387 height 76
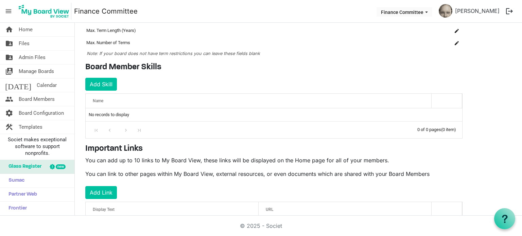
scroll to position [92, 0]
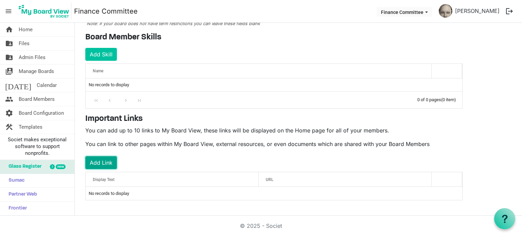
click at [105, 160] on button "Add Link" at bounding box center [101, 162] width 32 height 13
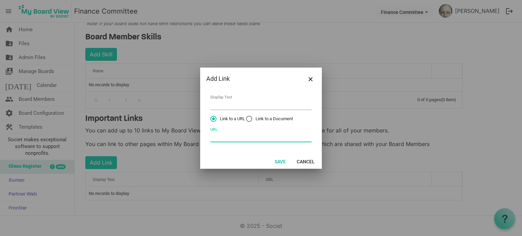
click at [235, 139] on input "URL" at bounding box center [260, 137] width 101 height 11
paste input "[URL][DOMAIN_NAME]"
type input "[URL][DOMAIN_NAME]"
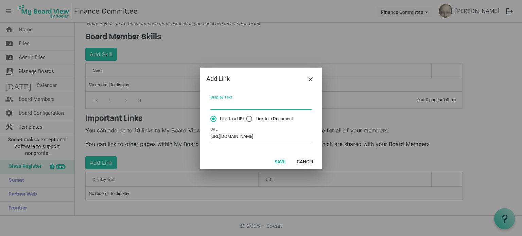
click at [229, 106] on input "Display Text" at bounding box center [260, 105] width 101 height 11
type input "Makreting"
type input "Marketing Optimism"
click at [278, 162] on button "Save" at bounding box center [280, 162] width 20 height 10
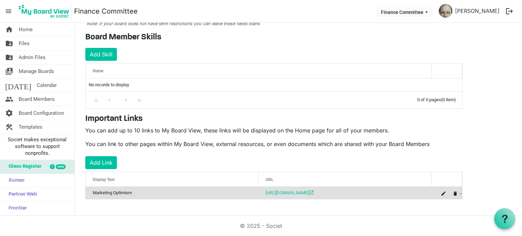
scroll to position [92, 0]
click at [22, 27] on span "Home" at bounding box center [26, 30] width 14 height 14
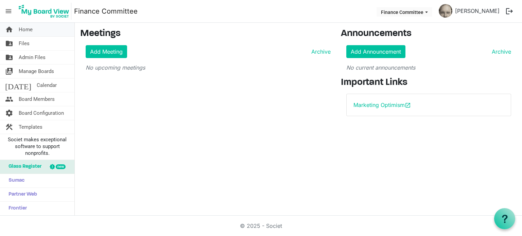
click at [28, 26] on span "Home" at bounding box center [26, 30] width 14 height 14
click at [384, 10] on button "Finance Committee" at bounding box center [404, 12] width 56 height 10
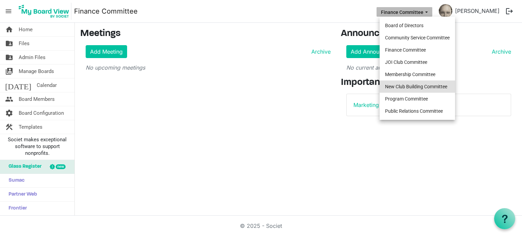
click at [407, 84] on li "New Club Building Committee" at bounding box center [416, 86] width 75 height 12
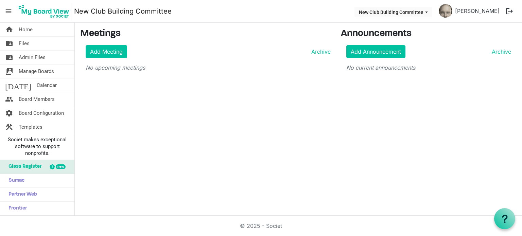
click at [174, 120] on div "home Home folder_shared Files folder_shared Admin Files switch_account Manage B…" at bounding box center [261, 119] width 522 height 193
click at [19, 33] on span "Home" at bounding box center [26, 30] width 14 height 14
click at [25, 30] on span "Home" at bounding box center [26, 30] width 14 height 14
click at [44, 110] on span "Board Configuration" at bounding box center [41, 113] width 45 height 14
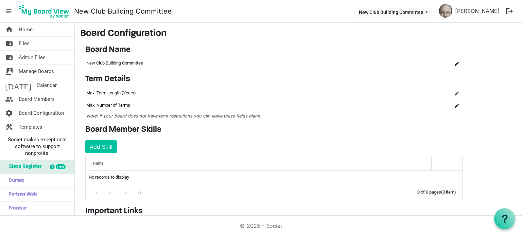
click at [317, 110] on td "Max. Number of Terms" at bounding box center [244, 105] width 319 height 12
click at [514, 117] on main "Board Configuration Board Name OK OK Cancel Name board-name-grid_header_table N…" at bounding box center [298, 166] width 447 height 286
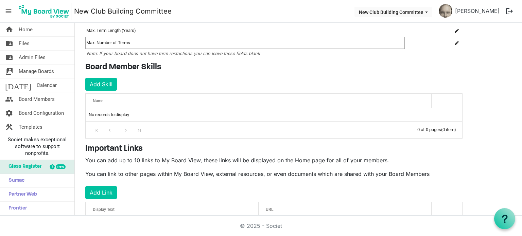
scroll to position [92, 0]
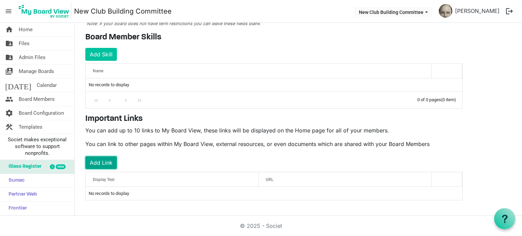
click at [113, 160] on button "Add Link" at bounding box center [101, 162] width 32 height 13
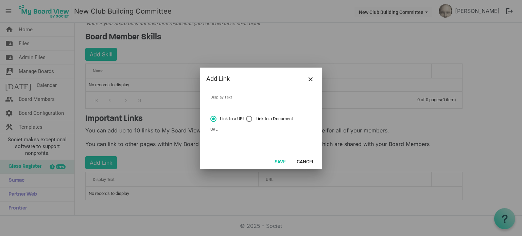
click at [251, 118] on label "Link to a Document" at bounding box center [269, 119] width 47 height 6
click at [246, 116] on input "Link to a Document" at bounding box center [246, 116] width 0 height 0
radio input "true"
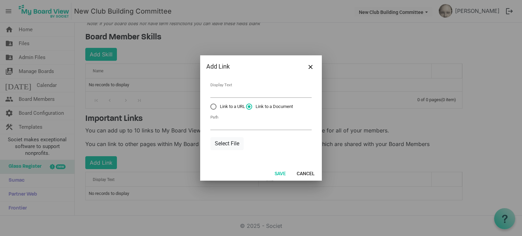
click at [213, 108] on label "Link to a URL" at bounding box center [227, 107] width 35 height 6
click at [211, 104] on input "Link to a URL" at bounding box center [210, 104] width 0 height 0
radio input "true"
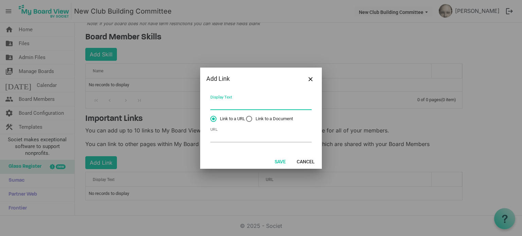
click at [214, 106] on input "Display Text" at bounding box center [260, 105] width 101 height 11
type input "New Club Building Guide"
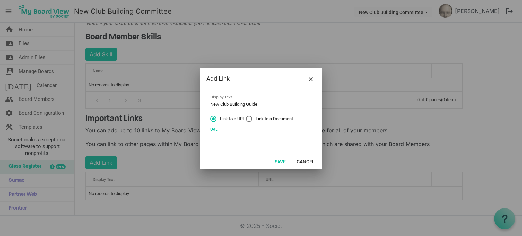
click at [222, 137] on input "URL" at bounding box center [260, 137] width 101 height 11
paste input "[URL][DOMAIN_NAME]"
type input "[URL][DOMAIN_NAME]"
click at [283, 159] on button "Save" at bounding box center [280, 162] width 20 height 10
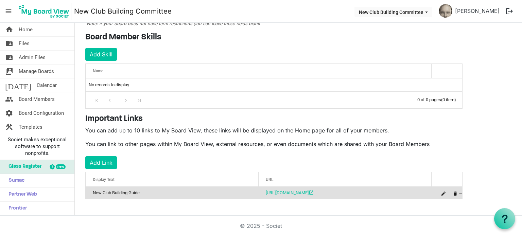
scroll to position [92, 0]
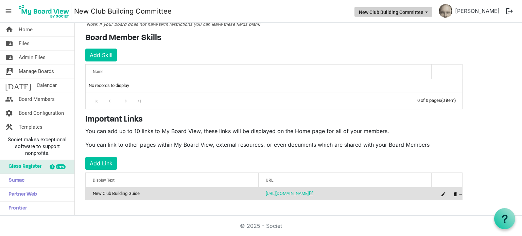
click at [373, 13] on button "New Club Building Committee" at bounding box center [393, 12] width 78 height 10
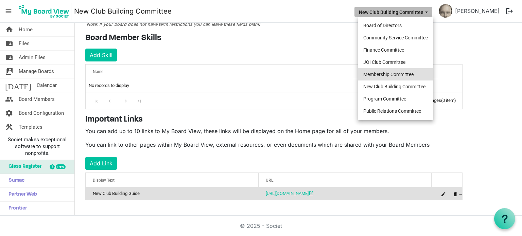
click at [386, 74] on li "Membership Committee" at bounding box center [395, 74] width 75 height 12
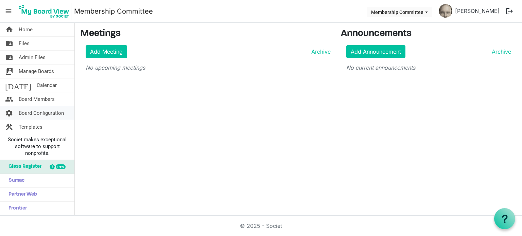
click at [55, 115] on span "Board Configuration" at bounding box center [41, 113] width 45 height 14
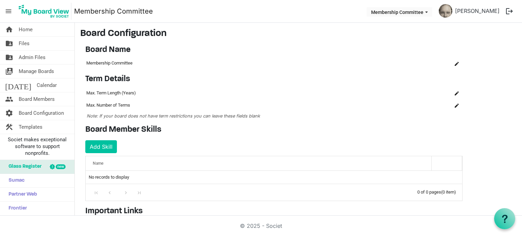
click at [340, 146] on div "Board Member Skills Add Skill OK OK Cancel Id Name skills-grid_header_table No …" at bounding box center [273, 163] width 387 height 76
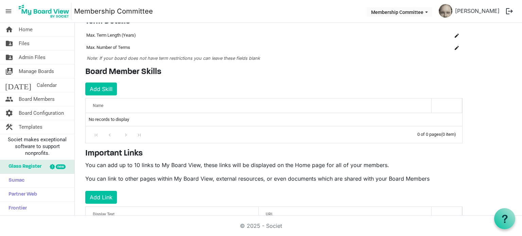
scroll to position [92, 0]
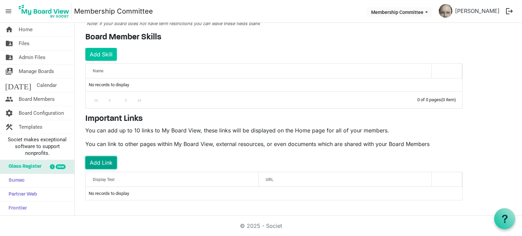
click at [115, 162] on button "Add Link" at bounding box center [101, 162] width 32 height 13
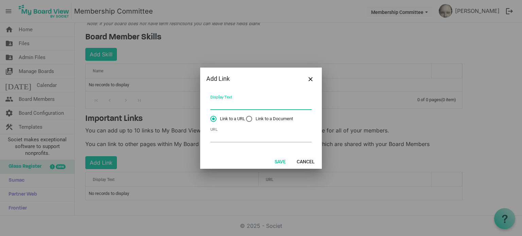
click at [259, 105] on input "Display Text" at bounding box center [260, 105] width 101 height 11
type input "NOW Kit"
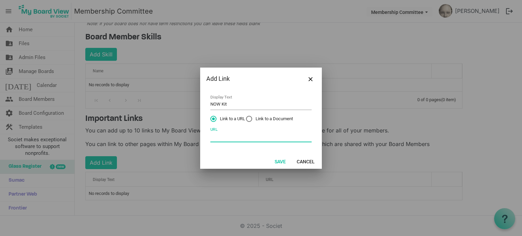
click at [249, 134] on input "URL" at bounding box center [260, 137] width 101 height 11
paste input "https://www.optimist.org/leaders/leadershipinformation/clubpresidentworkbooks/n…"
type input "https://www.optimist.org/leaders/leadershipinformation/clubpresidentworkbooks/n…"
click at [277, 160] on button "Save" at bounding box center [280, 162] width 20 height 10
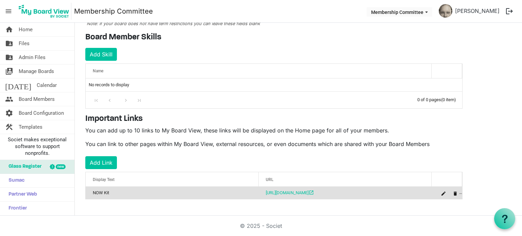
scroll to position [92, 0]
click at [103, 158] on button "Add Link" at bounding box center [101, 163] width 32 height 13
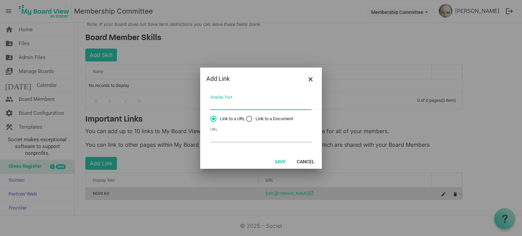
click at [229, 101] on input "Display Text" at bounding box center [260, 105] width 101 height 11
type input "Membership Brochuew"
click at [248, 120] on label "Link to a Document" at bounding box center [269, 119] width 47 height 6
click at [246, 116] on input "Link to a Document" at bounding box center [246, 116] width 0 height 0
radio input "true"
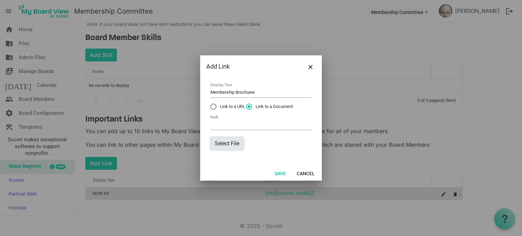
click at [232, 140] on button "Select File" at bounding box center [226, 143] width 33 height 13
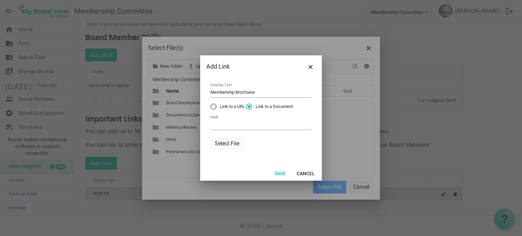
click at [215, 107] on label "Link to a URL" at bounding box center [227, 107] width 35 height 6
click at [211, 104] on input "Link to a URL" at bounding box center [210, 104] width 0 height 0
radio input "true"
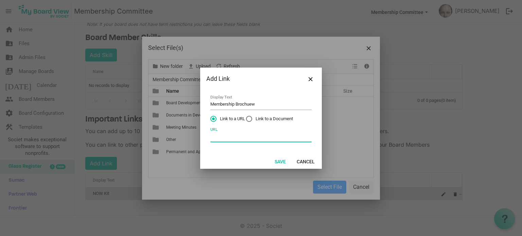
click at [215, 135] on input "URL" at bounding box center [260, 137] width 101 height 11
paste input "https://www.optimist.org/forms/member_invite_brochure_e.pdf"
type input "https://www.optimist.org/forms/member_invite_brochure_e.pdf"
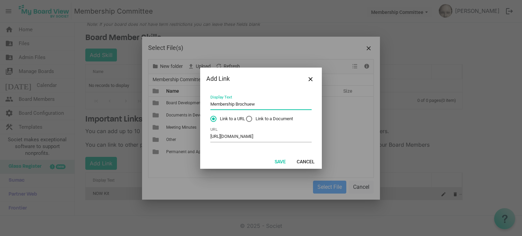
click at [258, 101] on input "Membership Brochuew" at bounding box center [260, 105] width 101 height 11
type input "Membership Brochure"
click at [279, 159] on button "Save" at bounding box center [280, 162] width 20 height 10
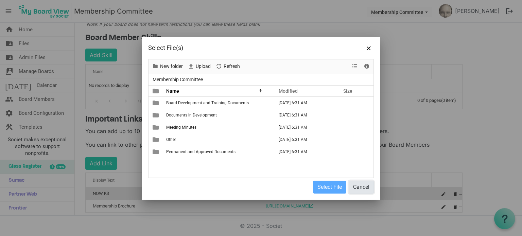
click at [366, 185] on button "Cancel" at bounding box center [360, 187] width 25 height 13
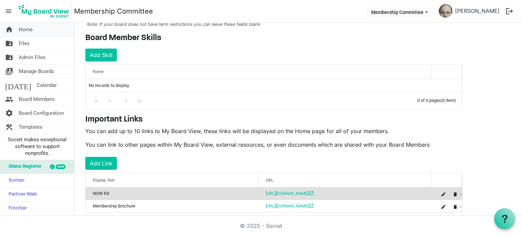
click at [19, 28] on span "Home" at bounding box center [26, 30] width 14 height 14
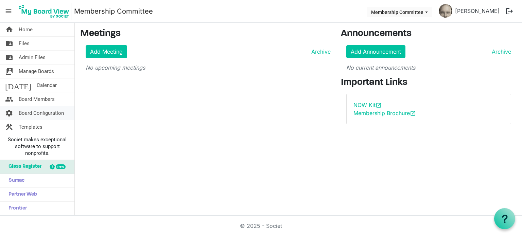
click at [43, 109] on span "Board Configuration" at bounding box center [41, 113] width 45 height 14
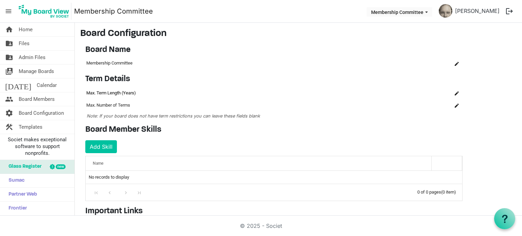
click at [247, 92] on td "Max. Term Length (Years)" at bounding box center [244, 93] width 319 height 12
click at [384, 12] on button "Membership Committee" at bounding box center [399, 12] width 66 height 10
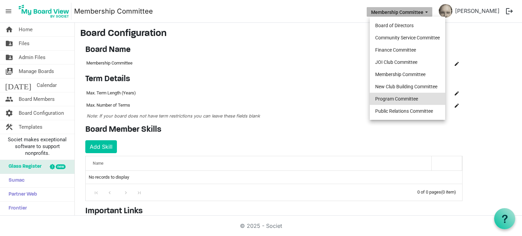
click at [396, 97] on li "Program Committee" at bounding box center [406, 99] width 75 height 12
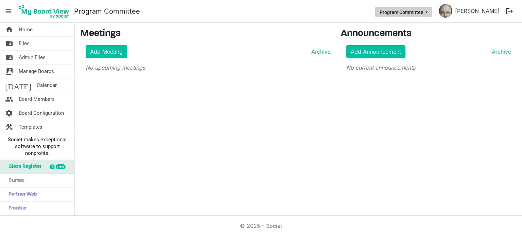
click at [392, 12] on button "Program Committee" at bounding box center [403, 12] width 57 height 10
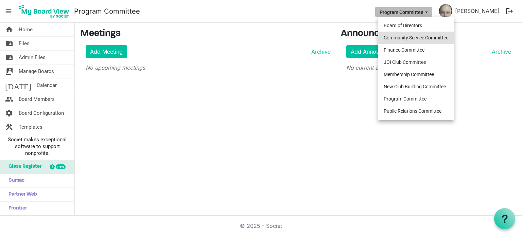
click at [399, 35] on li "Community Service Committee" at bounding box center [415, 38] width 75 height 12
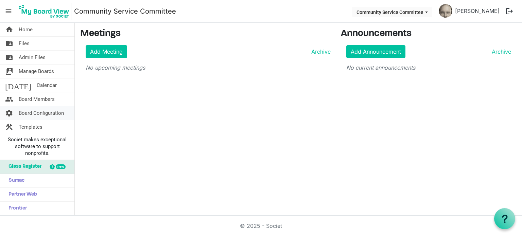
click at [55, 114] on span "Board Configuration" at bounding box center [41, 113] width 45 height 14
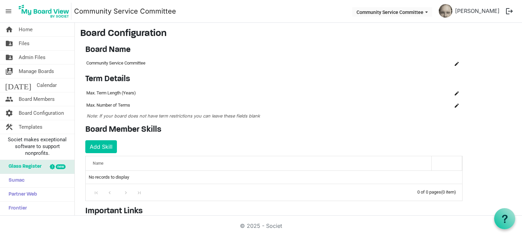
click at [229, 123] on div "Term Details OK OK Cancel Id Name Name term-settings-grid_header_table 3851 Max…" at bounding box center [273, 99] width 387 height 51
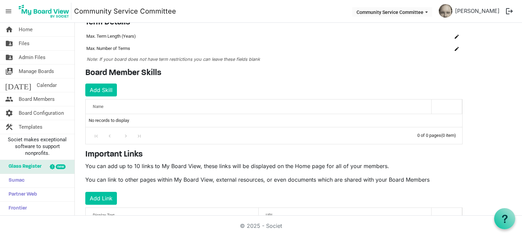
scroll to position [92, 0]
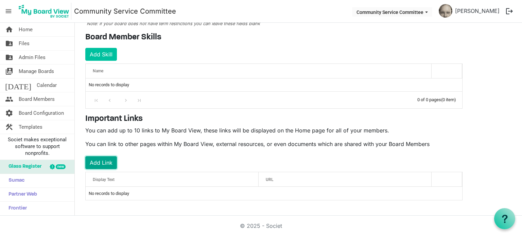
click at [89, 163] on button "Add Link" at bounding box center [101, 162] width 32 height 13
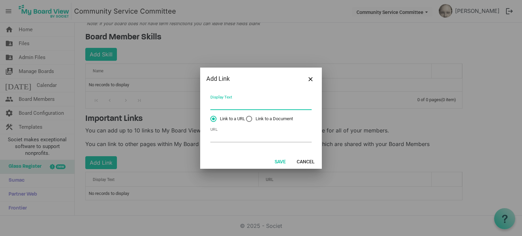
click at [228, 103] on input "Display Text" at bounding box center [260, 105] width 101 height 11
type input "International Programs Planning Guides"
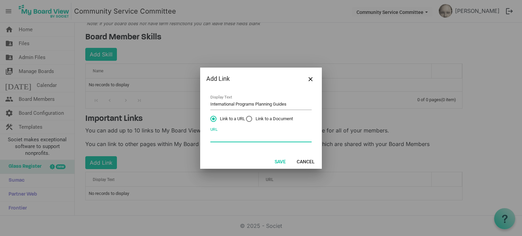
click at [230, 137] on input "URL" at bounding box center [260, 137] width 101 height 11
paste input "[URL][DOMAIN_NAME]"
type input "[URL][DOMAIN_NAME]"
click at [283, 162] on button "Save" at bounding box center [280, 162] width 20 height 10
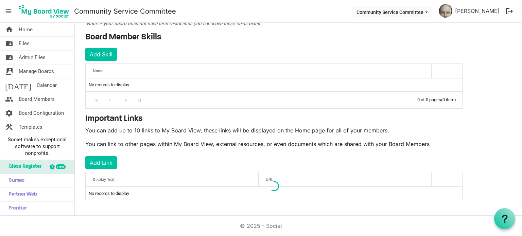
scroll to position [92, 0]
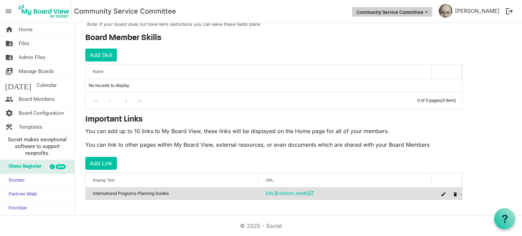
click at [370, 13] on button "Community Service Committee" at bounding box center [392, 12] width 80 height 10
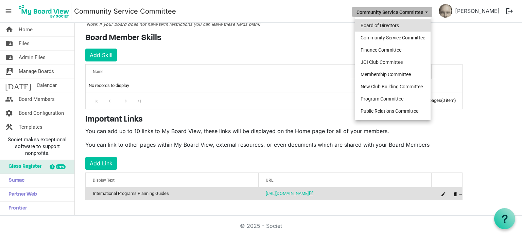
click at [367, 24] on li "Board of Directors" at bounding box center [392, 25] width 75 height 12
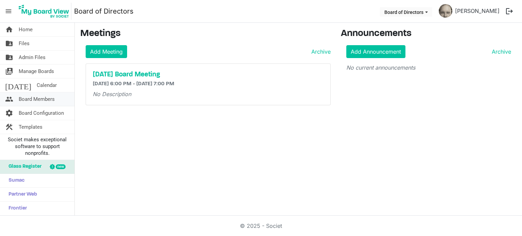
click at [58, 101] on link "people Board Members" at bounding box center [37, 99] width 74 height 14
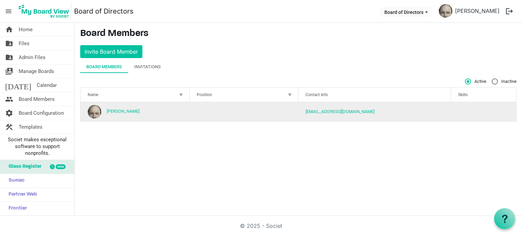
click at [197, 109] on td "column header Position" at bounding box center [244, 111] width 109 height 19
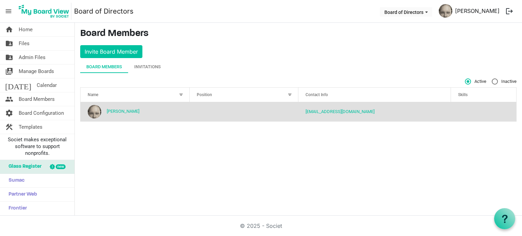
click at [470, 10] on link "[PERSON_NAME]" at bounding box center [477, 11] width 50 height 14
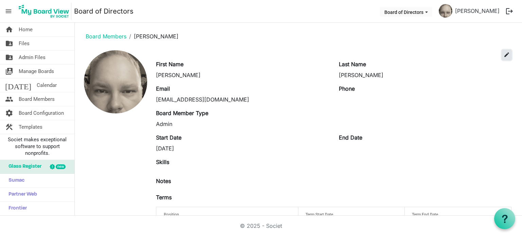
click at [504, 56] on span "edit" at bounding box center [506, 55] width 6 height 6
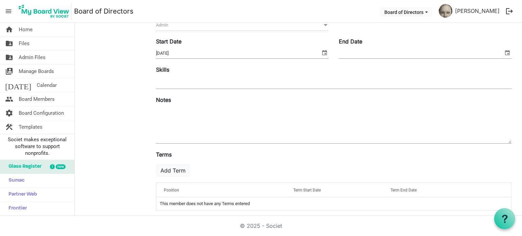
scroll to position [115, 0]
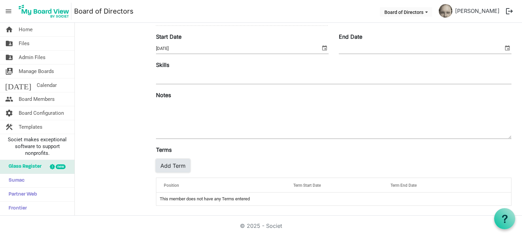
click at [160, 166] on button "Add Term" at bounding box center [173, 165] width 34 height 13
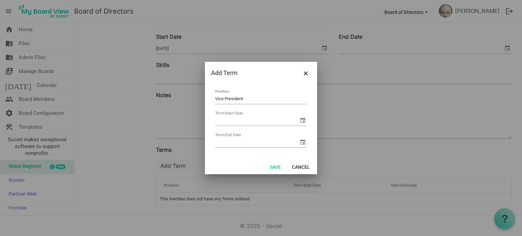
type input "Vice President"
click at [304, 121] on span "select" at bounding box center [303, 120] width 8 height 8
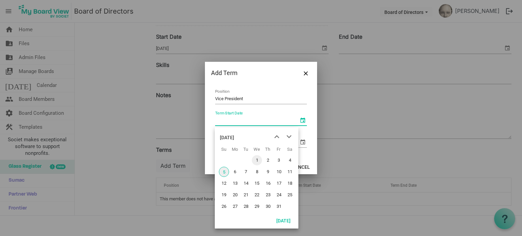
click at [256, 158] on span "1" at bounding box center [257, 160] width 10 height 10
type input "[DATE]"
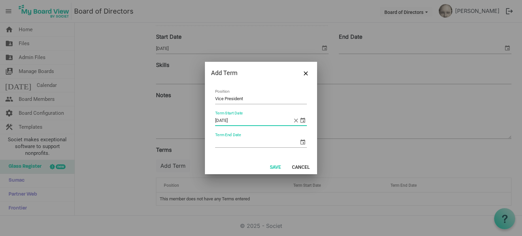
click at [304, 144] on span "select" at bounding box center [303, 142] width 8 height 8
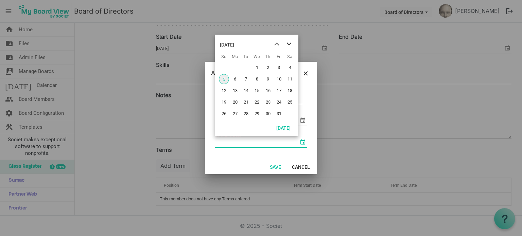
click at [286, 42] on span "next month" at bounding box center [289, 44] width 12 height 12
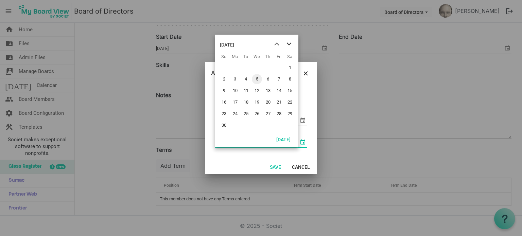
click at [286, 42] on span "next month" at bounding box center [289, 44] width 12 height 12
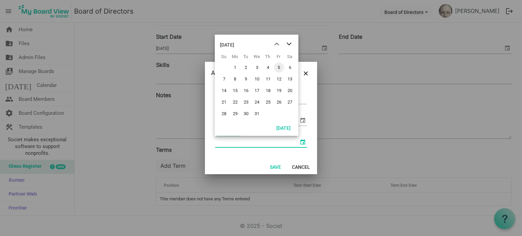
click at [286, 42] on span "next month" at bounding box center [289, 44] width 12 height 12
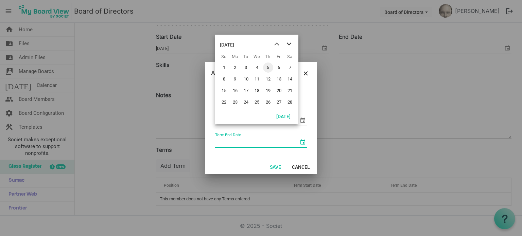
click at [286, 42] on span "next month" at bounding box center [289, 44] width 12 height 12
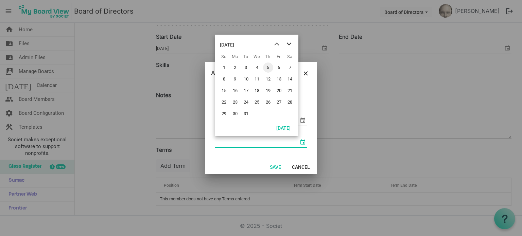
click at [286, 42] on span "next month" at bounding box center [289, 44] width 12 height 12
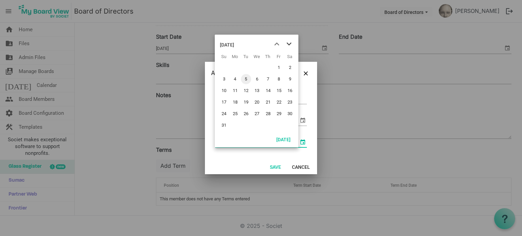
click at [286, 42] on span "next month" at bounding box center [289, 44] width 12 height 12
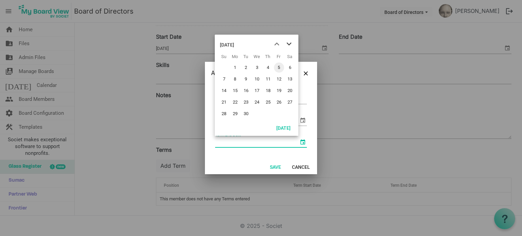
click at [286, 42] on span "next month" at bounding box center [289, 44] width 12 height 12
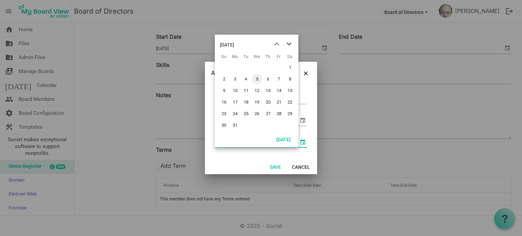
click at [286, 42] on span "next month" at bounding box center [289, 44] width 12 height 12
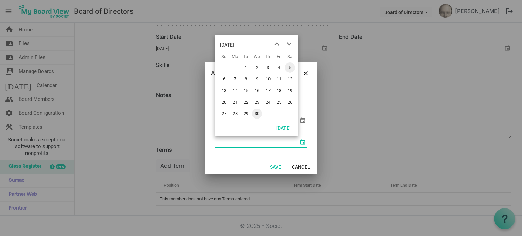
click at [256, 112] on span "30" at bounding box center [257, 114] width 10 height 10
type input "9/30/2026"
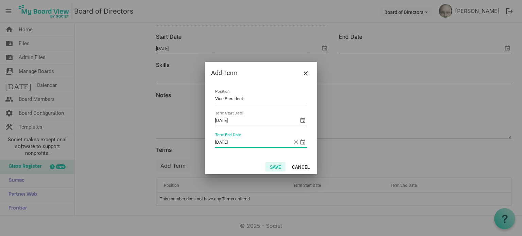
click at [273, 166] on button "Save" at bounding box center [275, 167] width 20 height 10
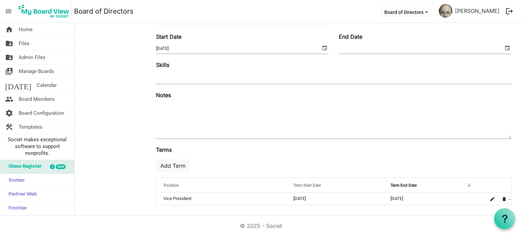
scroll to position [114, 0]
click at [121, 57] on div at bounding box center [115, 73] width 71 height 275
click at [430, 36] on div "End Date" at bounding box center [424, 44] width 183 height 23
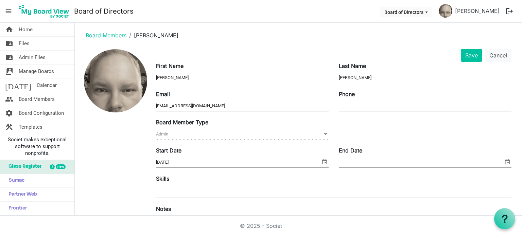
scroll to position [0, 0]
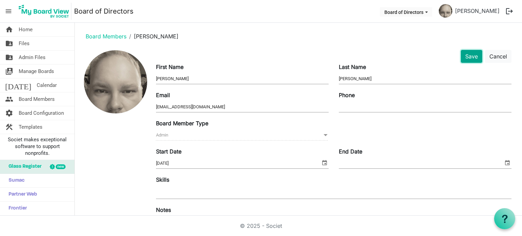
click at [471, 53] on button "Save" at bounding box center [471, 56] width 21 height 13
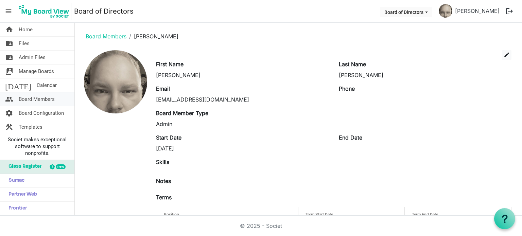
click at [55, 102] on span "Board Members" at bounding box center [37, 99] width 36 height 14
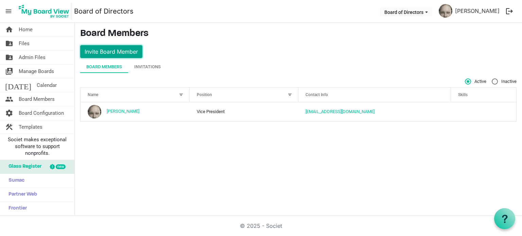
click at [97, 55] on button "Invite Board Member" at bounding box center [111, 51] width 62 height 13
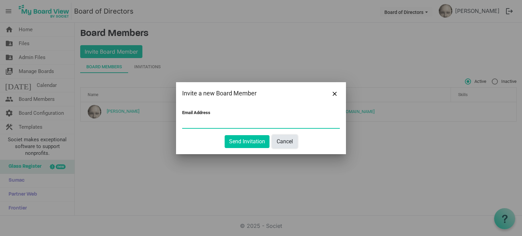
click at [279, 142] on button "Cancel" at bounding box center [284, 141] width 25 height 13
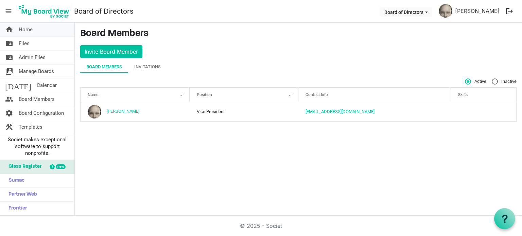
click at [18, 27] on link "home Home" at bounding box center [37, 30] width 74 height 14
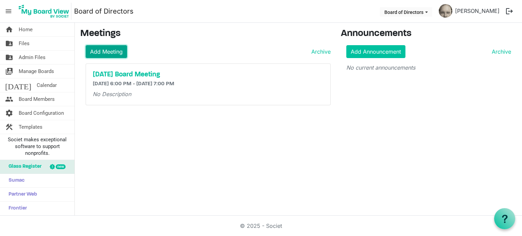
click at [111, 51] on link "Add Meeting" at bounding box center [106, 51] width 41 height 13
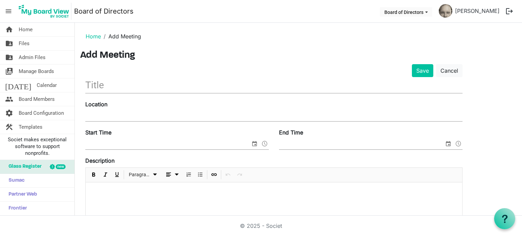
click at [103, 88] on input "text" at bounding box center [273, 85] width 377 height 16
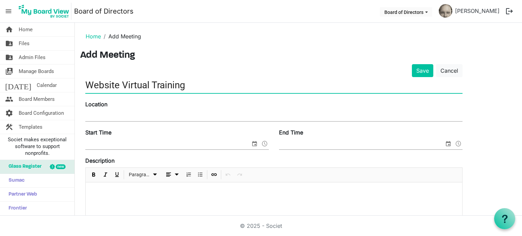
type input "Website Virtual Training"
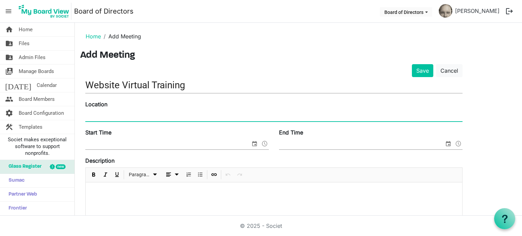
click at [111, 112] on input "Location" at bounding box center [273, 116] width 377 height 10
paste input "[URL][DOMAIN_NAME]"
type input "[URL][DOMAIN_NAME]"
click at [254, 145] on span "select" at bounding box center [254, 143] width 8 height 9
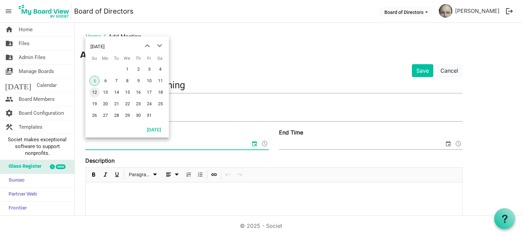
click at [93, 94] on span "12" at bounding box center [94, 92] width 10 height 10
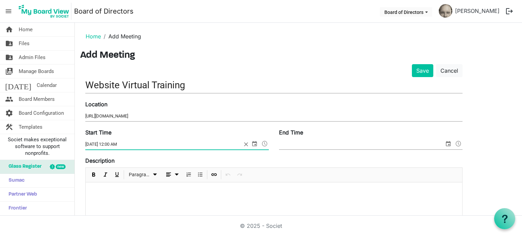
click at [266, 143] on span at bounding box center [264, 143] width 8 height 9
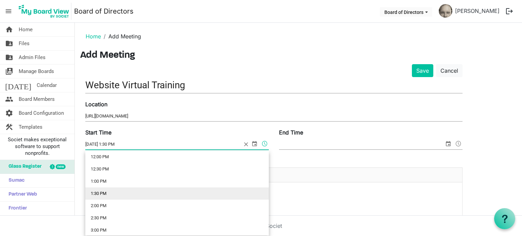
type input "[DATE] 2:00 PM"
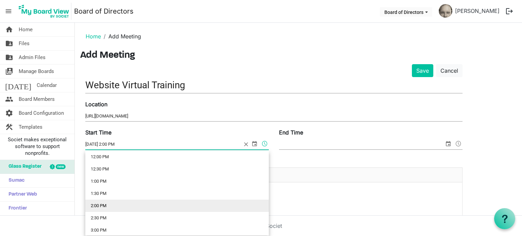
scroll to position [308, 0]
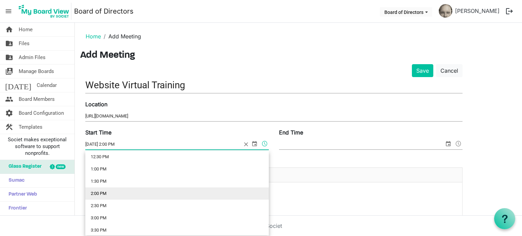
click at [180, 193] on li "2:00 PM" at bounding box center [176, 193] width 183 height 12
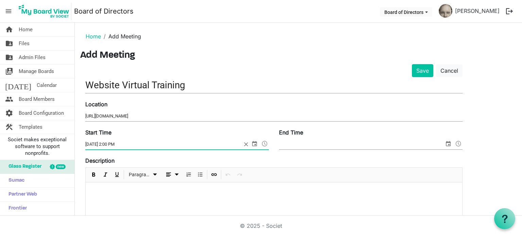
click at [444, 143] on span "select" at bounding box center [448, 143] width 8 height 9
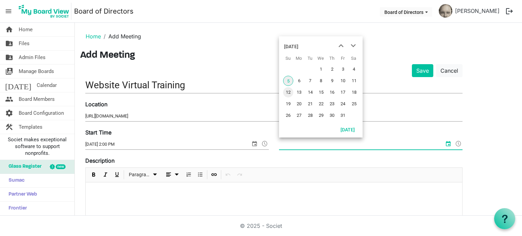
click at [287, 90] on span "12" at bounding box center [288, 92] width 10 height 10
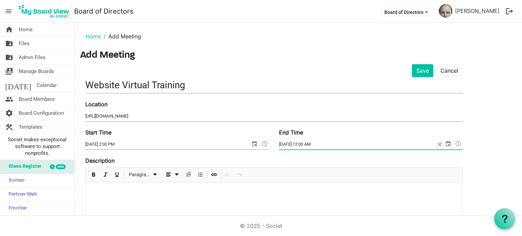
click at [459, 142] on span at bounding box center [458, 143] width 8 height 9
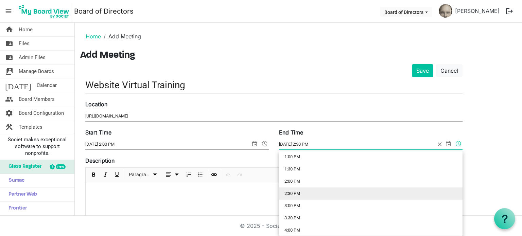
type input "[DATE] 3:00 PM"
click at [371, 191] on li "3:00 PM" at bounding box center [370, 193] width 183 height 12
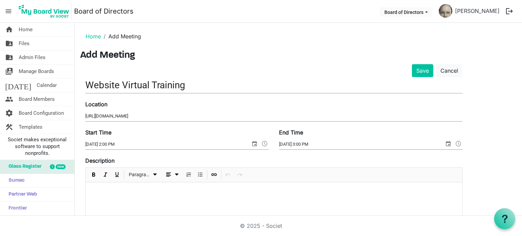
click at [358, 196] on div at bounding box center [274, 199] width 376 height 34
click at [279, 195] on div "For Board of Directors and Public Relations Committee" at bounding box center [274, 199] width 376 height 34
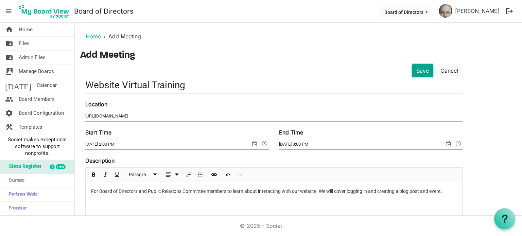
click at [414, 72] on button "Save" at bounding box center [422, 70] width 21 height 13
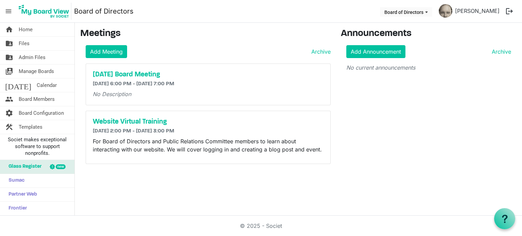
click at [319, 139] on p "For Board of Directors and Public Relations Committee members to learn about in…" at bounding box center [208, 145] width 231 height 16
click at [160, 120] on h5 "Website Virtual Training" at bounding box center [208, 122] width 231 height 8
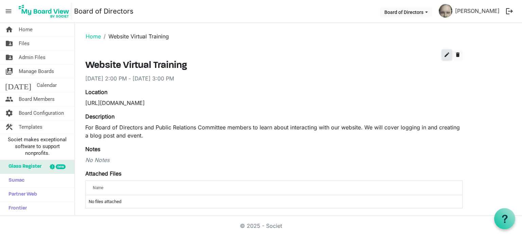
click at [446, 54] on span "edit" at bounding box center [447, 55] width 6 height 6
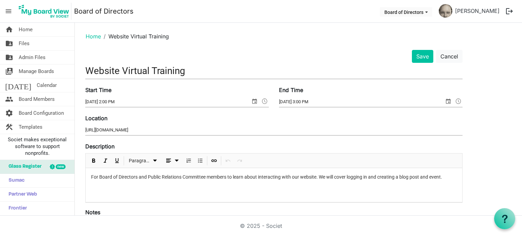
click at [448, 174] on p "For Board of Directors and Public Relations Committee members to learn about in…" at bounding box center [273, 177] width 365 height 7
click at [257, 103] on span "select" at bounding box center [254, 101] width 8 height 9
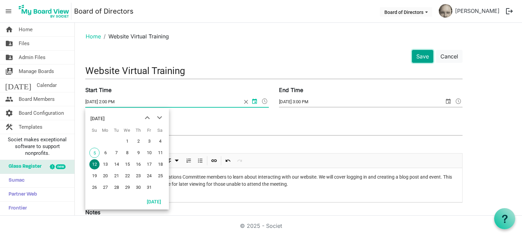
click at [420, 58] on button "Save" at bounding box center [422, 56] width 21 height 13
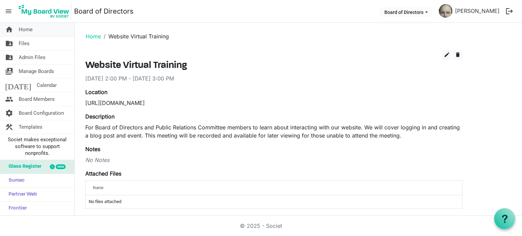
click at [23, 28] on span "Home" at bounding box center [26, 30] width 14 height 14
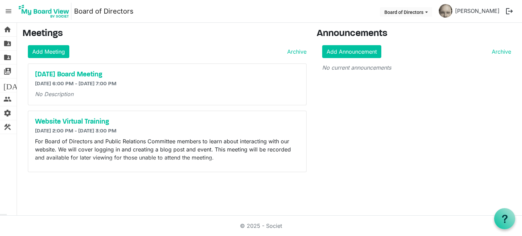
click at [161, 96] on p "No Description" at bounding box center [167, 94] width 264 height 8
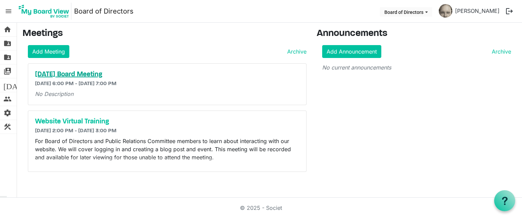
click at [119, 73] on h5 "[DATE] Board Meeting" at bounding box center [167, 75] width 264 height 8
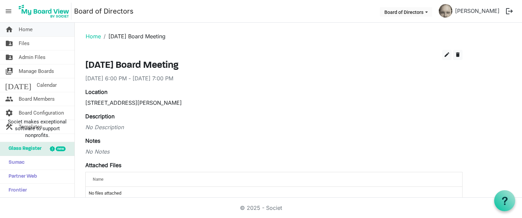
click at [39, 29] on link "home Home" at bounding box center [37, 30] width 74 height 14
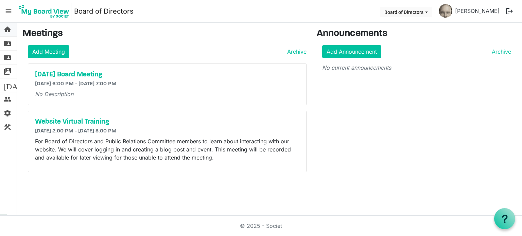
click at [7, 30] on span "home" at bounding box center [7, 30] width 8 height 14
